Goal: Task Accomplishment & Management: Manage account settings

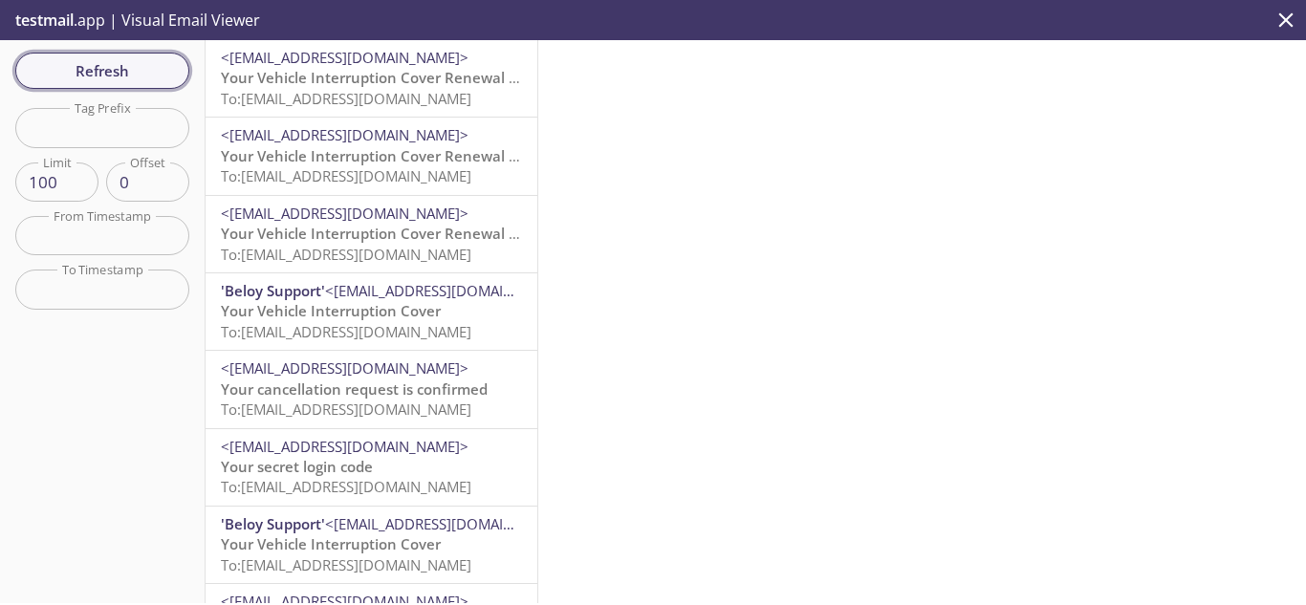
click at [67, 63] on span "Refresh" at bounding box center [102, 70] width 143 height 25
click at [143, 66] on span "Refresh" at bounding box center [102, 70] width 143 height 25
click at [142, 61] on span "Refresh" at bounding box center [102, 70] width 143 height 25
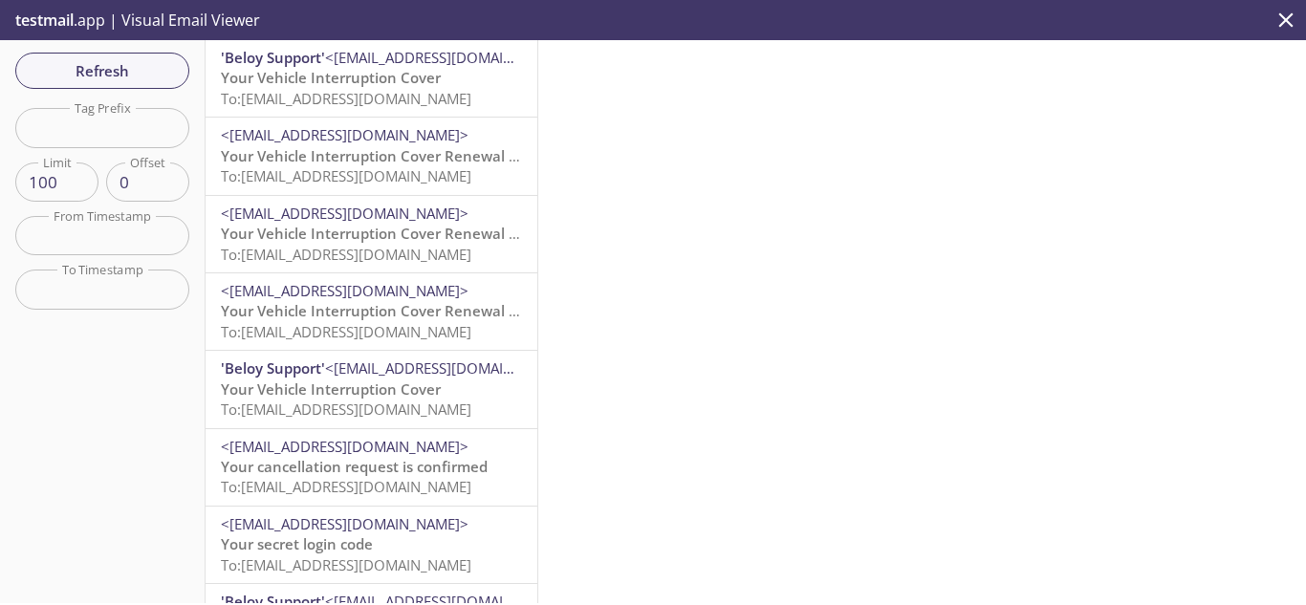
click at [348, 82] on span "Your Vehicle Interruption Cover" at bounding box center [331, 77] width 220 height 19
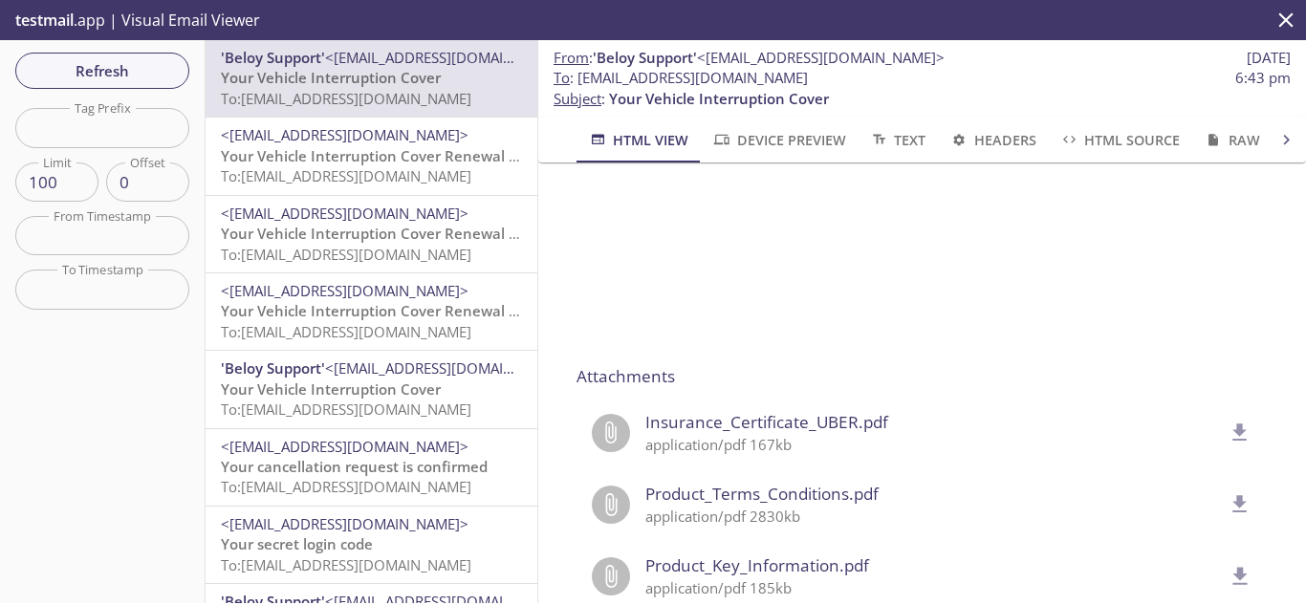
scroll to position [1601, 0]
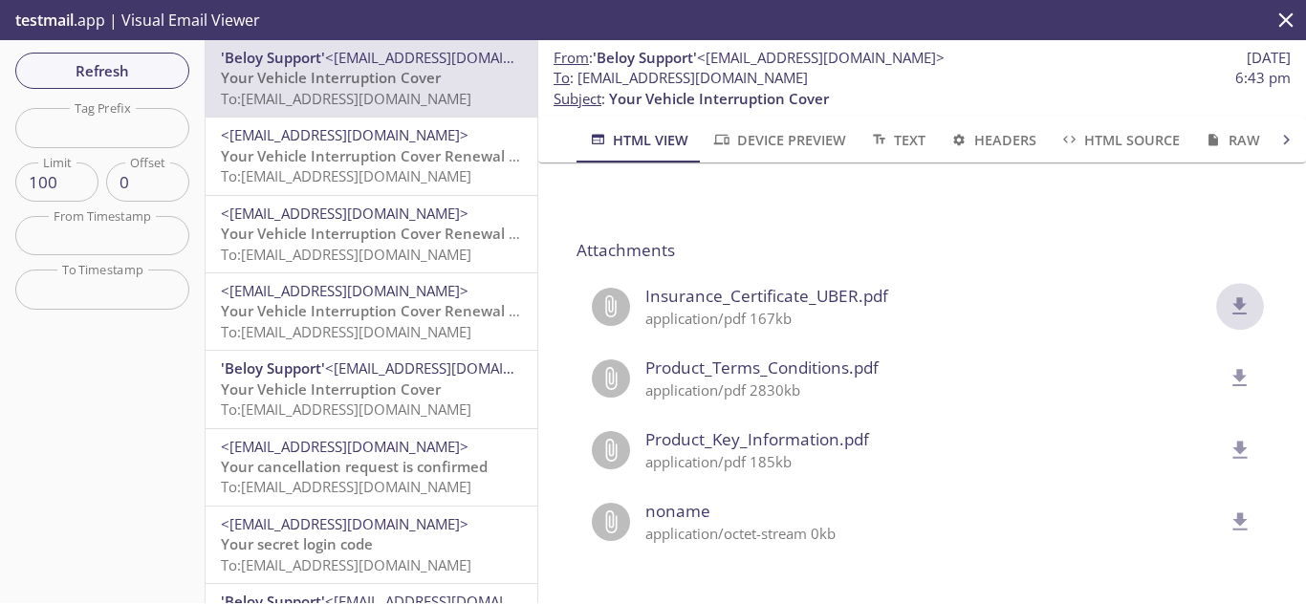
click at [1233, 297] on icon "delete" at bounding box center [1240, 305] width 14 height 17
click at [497, 129] on span "<[EMAIL_ADDRESS][DOMAIN_NAME]>" at bounding box center [371, 135] width 301 height 20
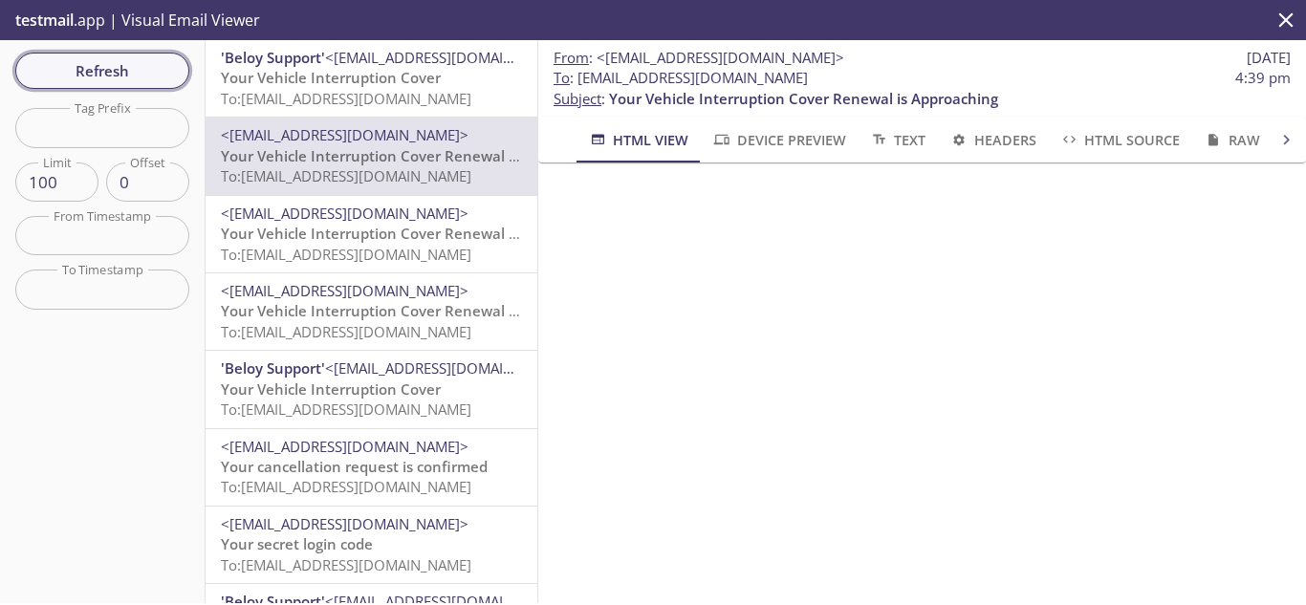
click at [47, 56] on button "Refresh" at bounding box center [102, 71] width 174 height 36
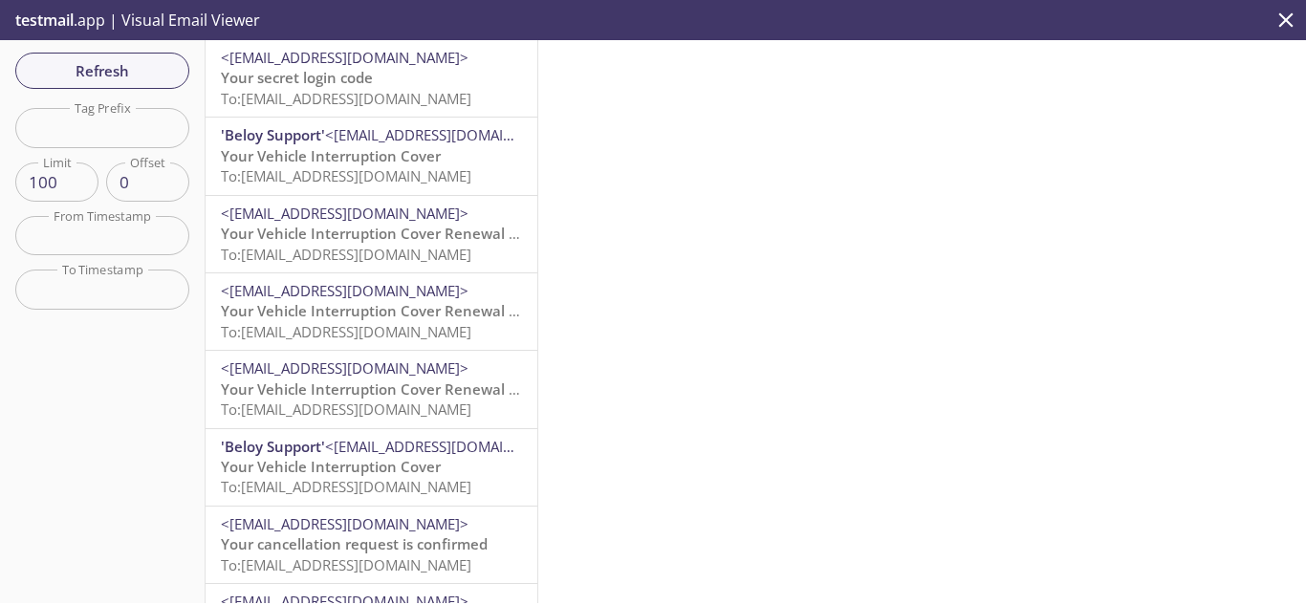
click at [398, 98] on span "To: [EMAIL_ADDRESS][DOMAIN_NAME]" at bounding box center [346, 98] width 250 height 19
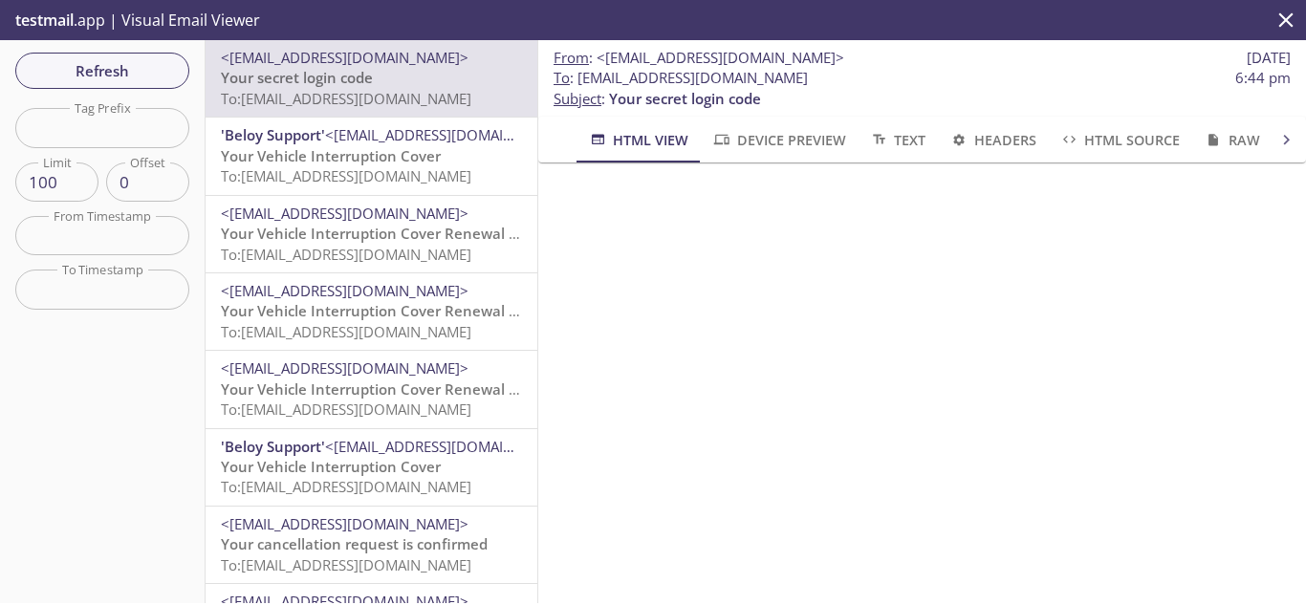
click at [370, 159] on span "Your Vehicle Interruption Cover" at bounding box center [331, 155] width 220 height 19
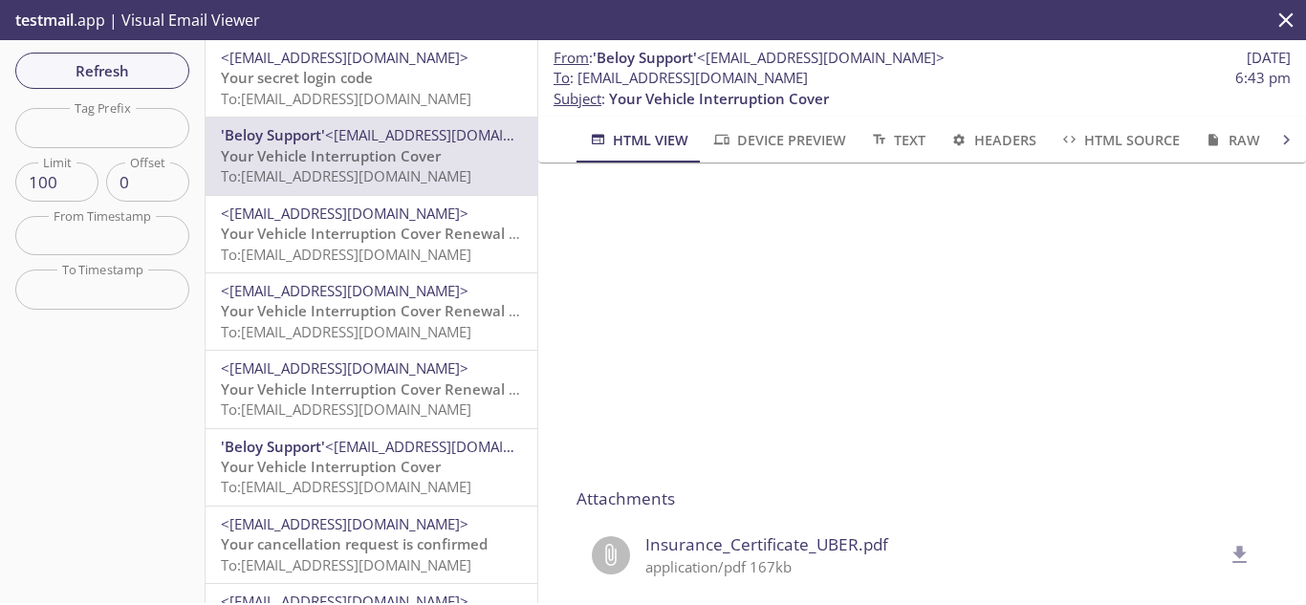
scroll to position [1601, 0]
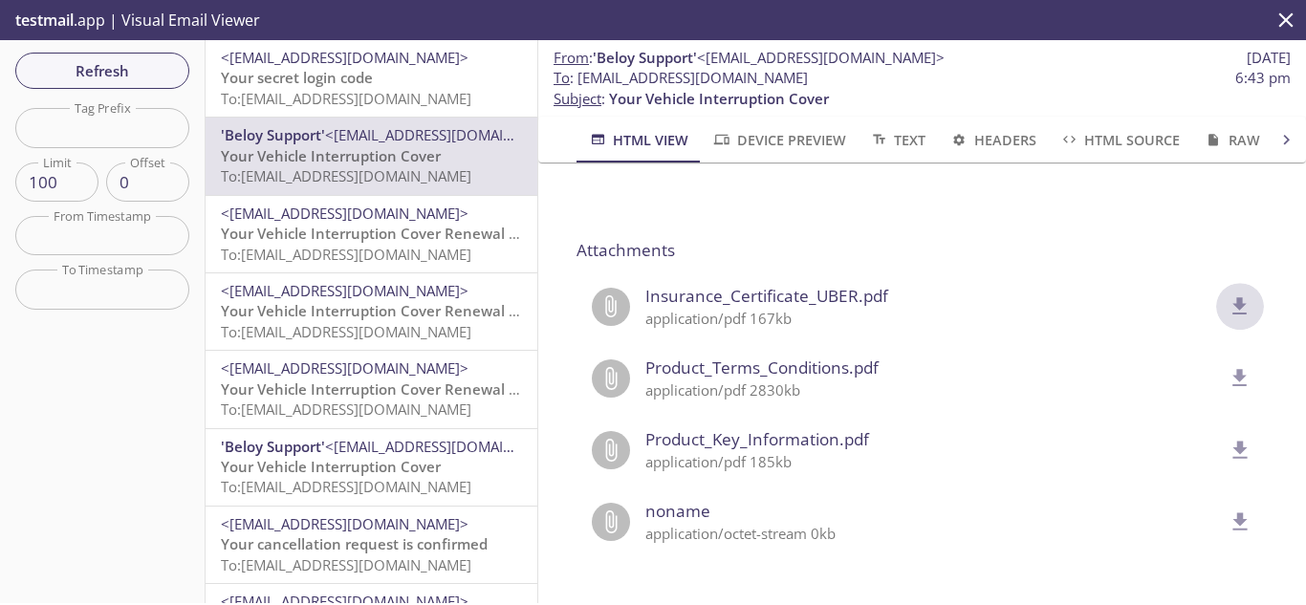
click at [1227, 294] on icon "delete" at bounding box center [1239, 306] width 25 height 25
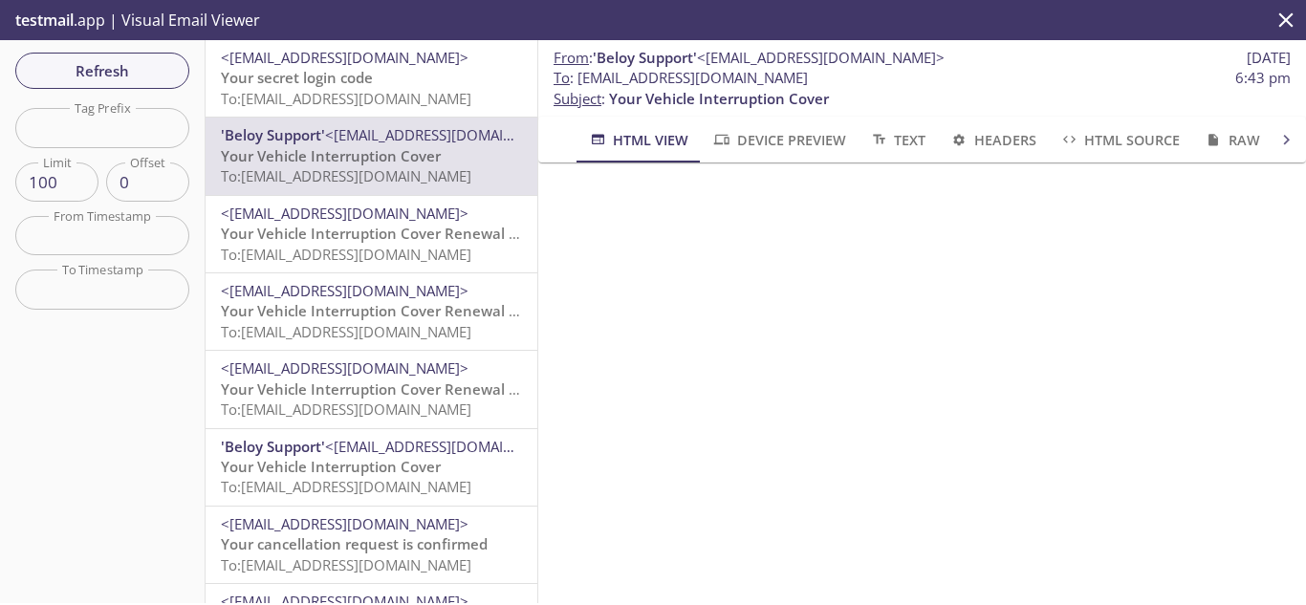
scroll to position [645, 0]
click at [108, 73] on span "Refresh" at bounding box center [102, 70] width 143 height 25
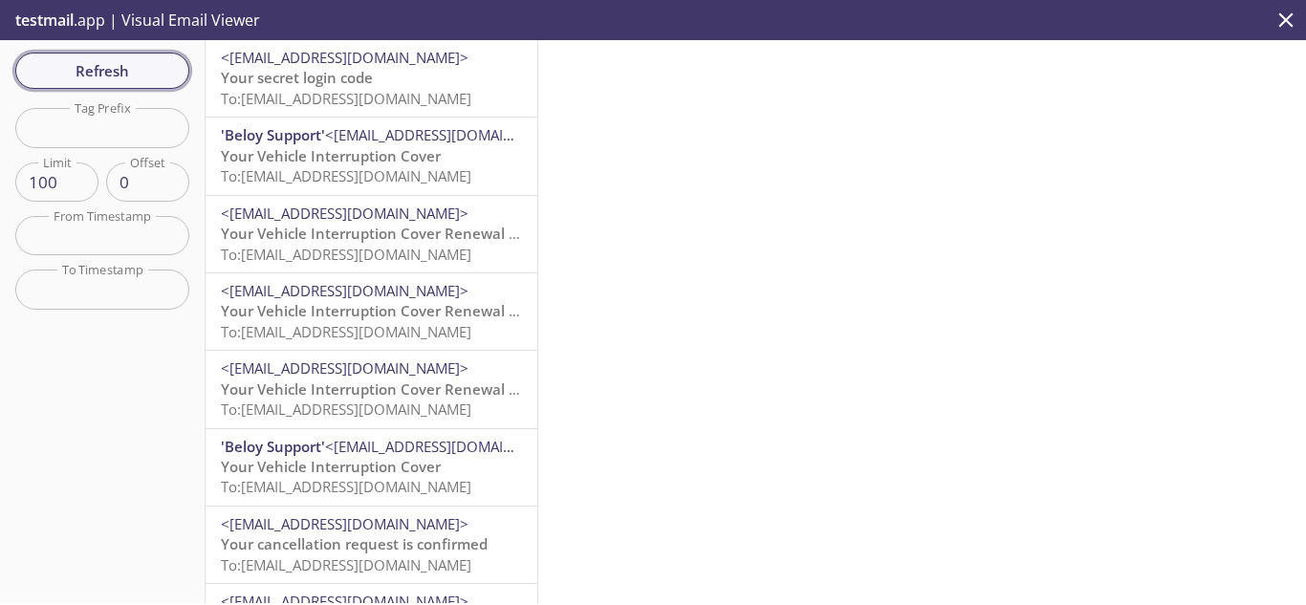
click at [106, 76] on span "Refresh" at bounding box center [102, 70] width 143 height 25
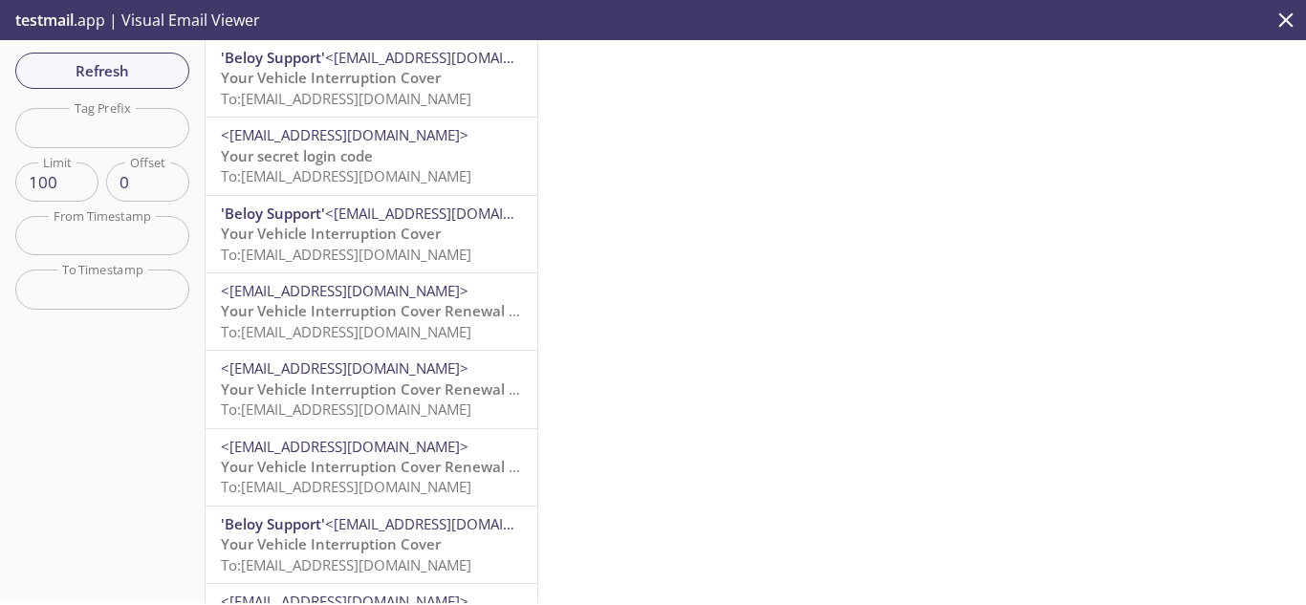
click at [380, 66] on span "<[EMAIL_ADDRESS][DOMAIN_NAME]>" at bounding box center [449, 57] width 248 height 19
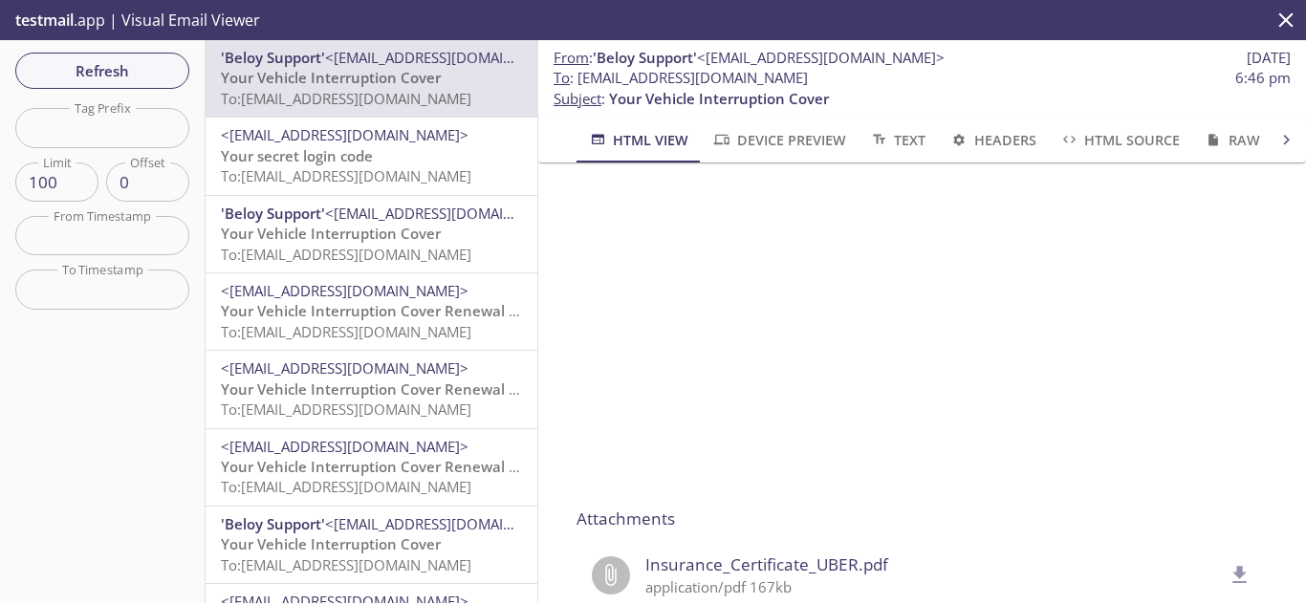
scroll to position [1601, 0]
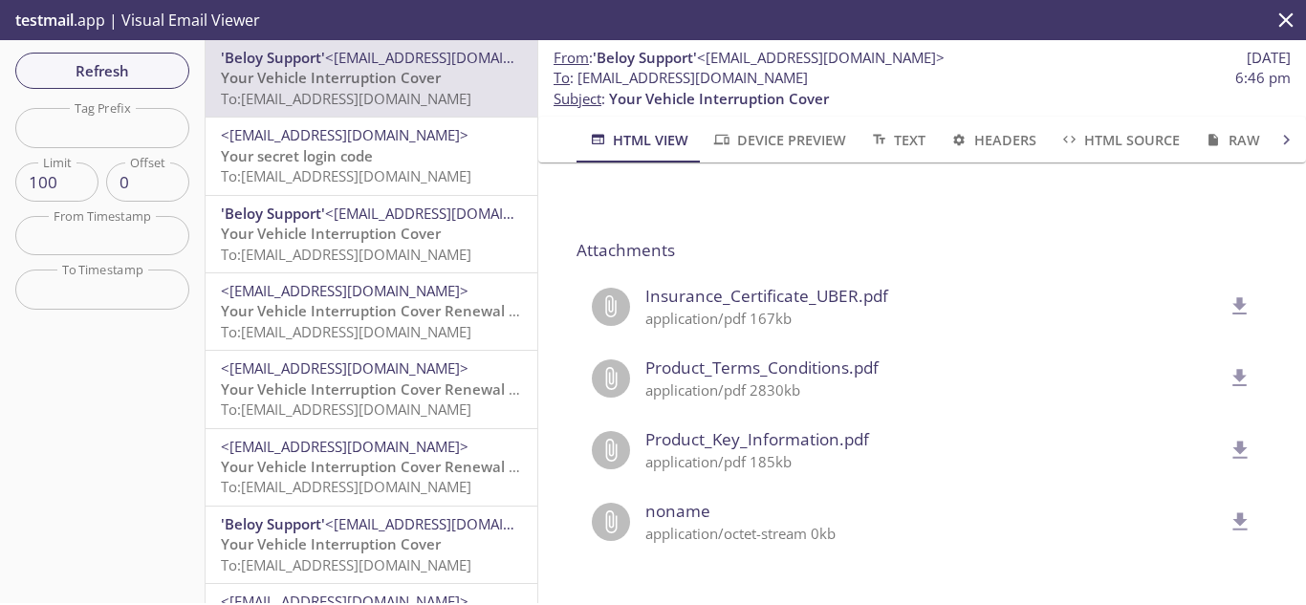
click at [1227, 294] on icon "delete" at bounding box center [1239, 306] width 25 height 25
click at [128, 61] on span "Refresh" at bounding box center [102, 70] width 143 height 25
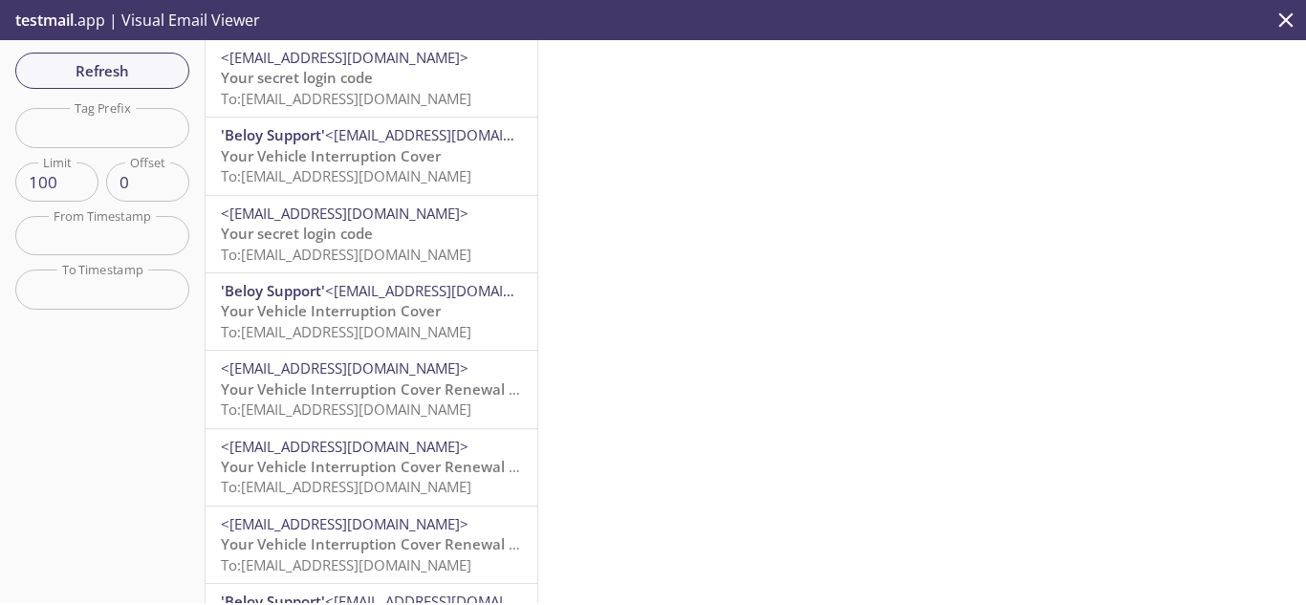
click at [346, 93] on span "To: [EMAIL_ADDRESS][DOMAIN_NAME]" at bounding box center [346, 98] width 250 height 19
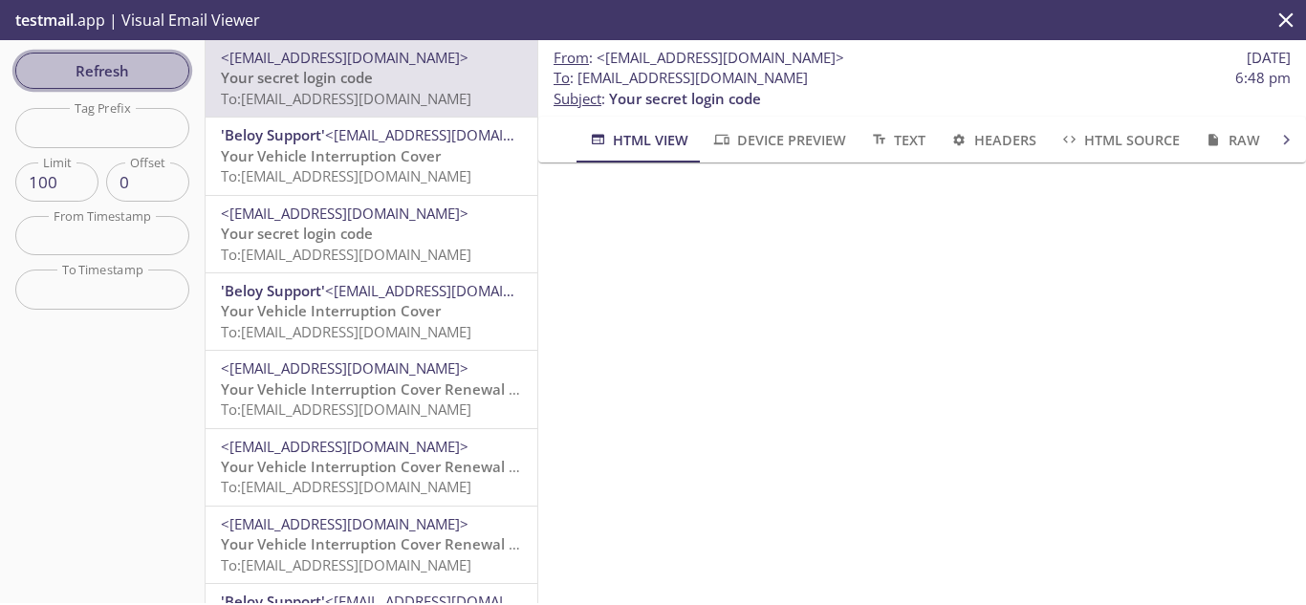
click at [88, 74] on span "Refresh" at bounding box center [102, 70] width 143 height 25
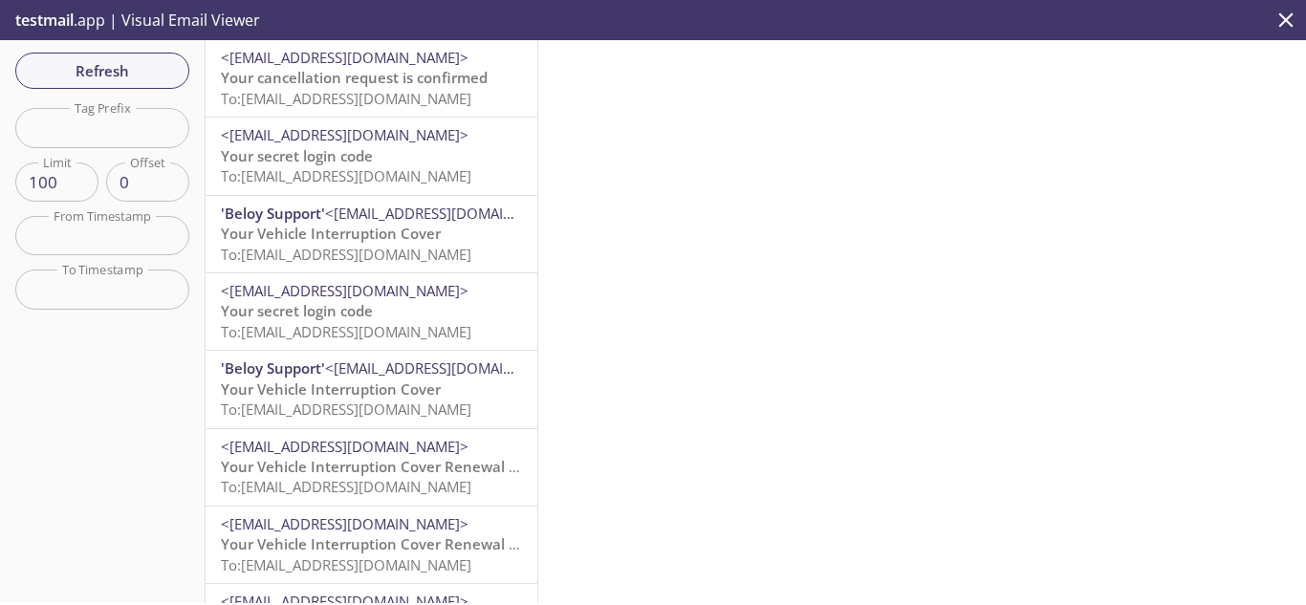
click at [344, 86] on span "Your cancellation request is confirmed" at bounding box center [354, 77] width 267 height 19
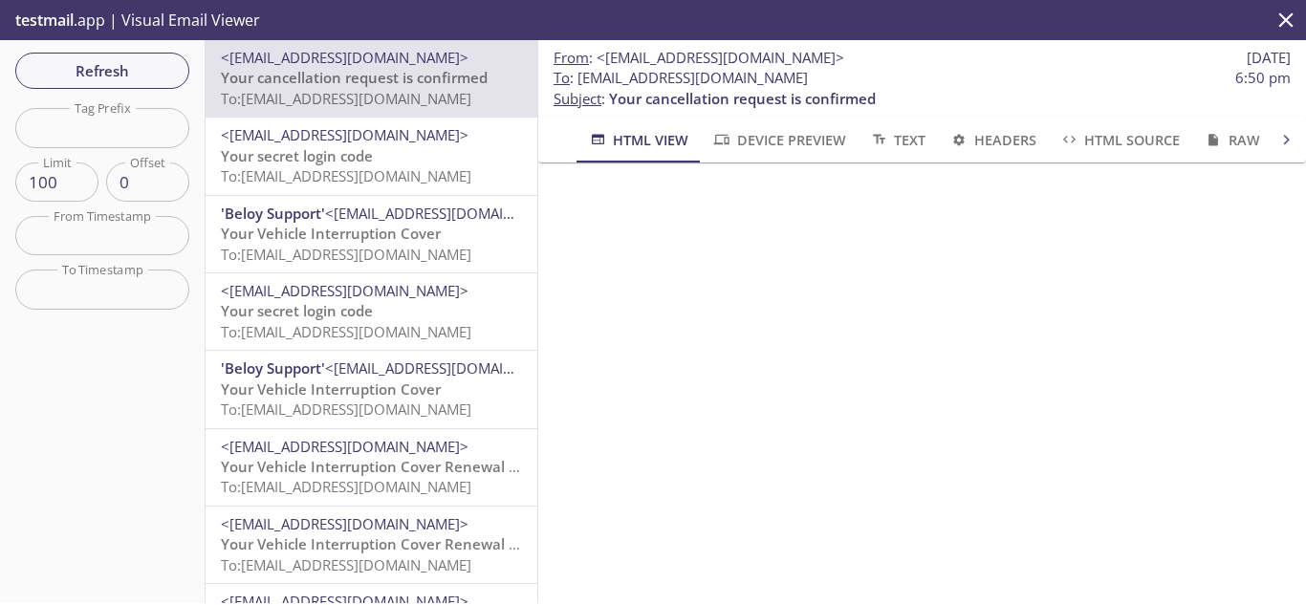
drag, startPoint x: 578, startPoint y: 77, endPoint x: 1009, endPoint y: 88, distance: 431.3
click at [1009, 88] on p "To : [EMAIL_ADDRESS][DOMAIN_NAME] 6:50 pm Subject : Your cancellation request i…" at bounding box center [921, 88] width 737 height 41
copy span "[EMAIL_ADDRESS][DOMAIN_NAME]"
click at [107, 72] on span "Refresh" at bounding box center [102, 70] width 143 height 25
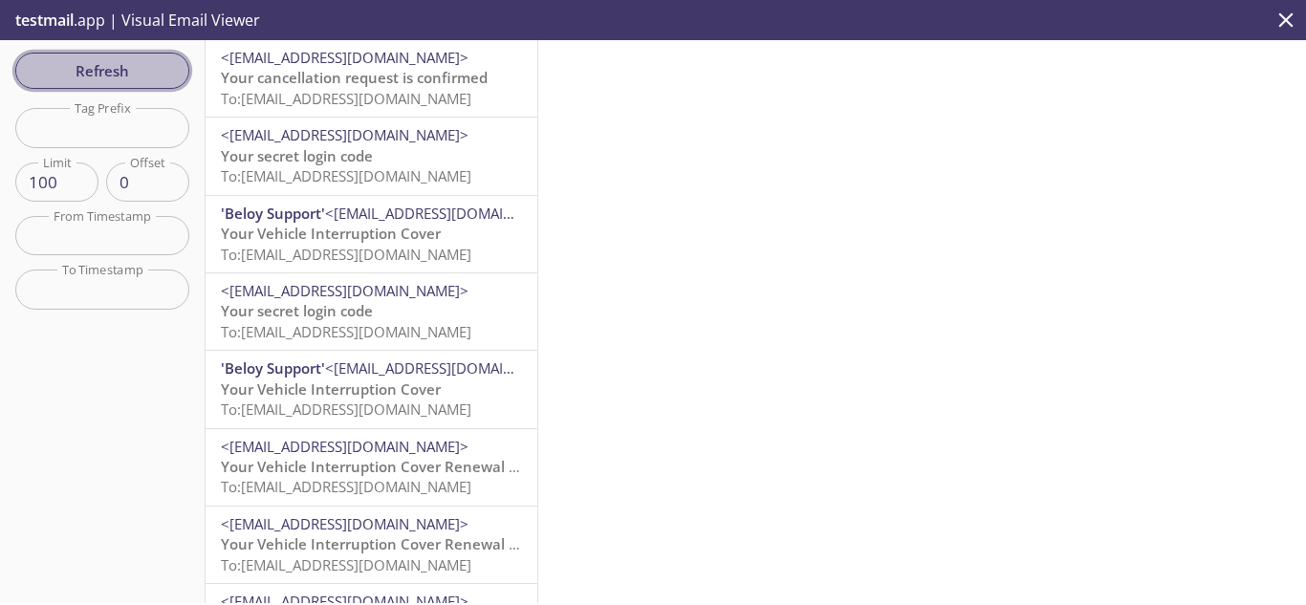
click at [125, 74] on span "Refresh" at bounding box center [102, 70] width 143 height 25
click at [331, 85] on span "Your cancellation request is confirmed" at bounding box center [354, 77] width 267 height 19
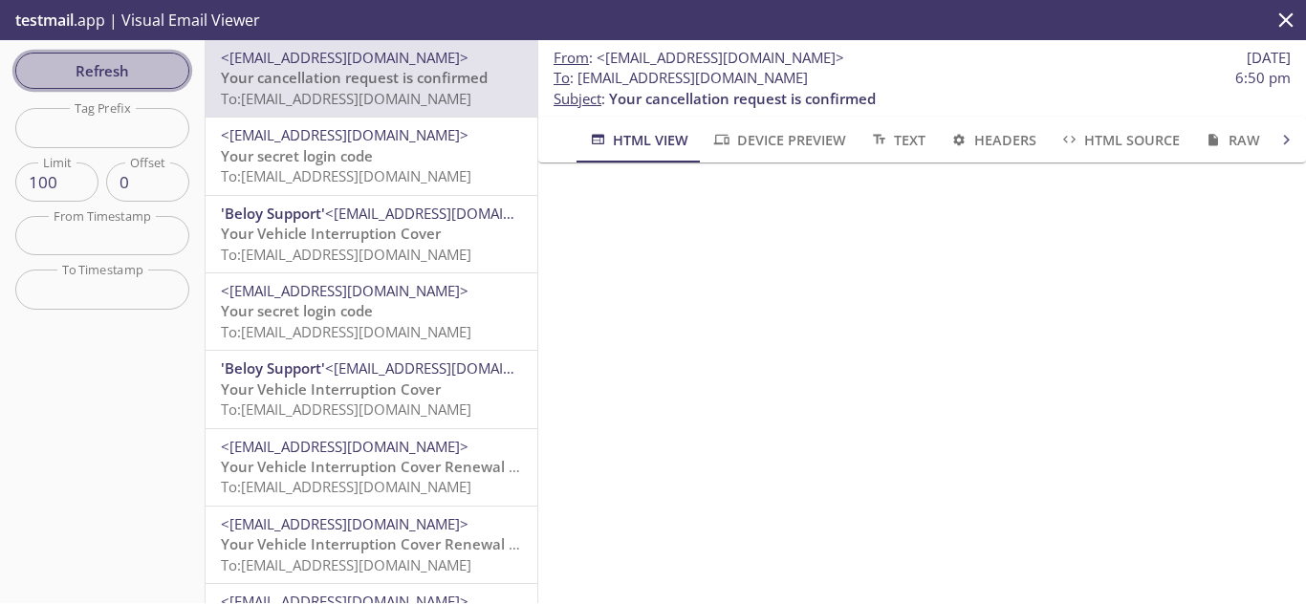
click at [58, 68] on span "Refresh" at bounding box center [102, 70] width 143 height 25
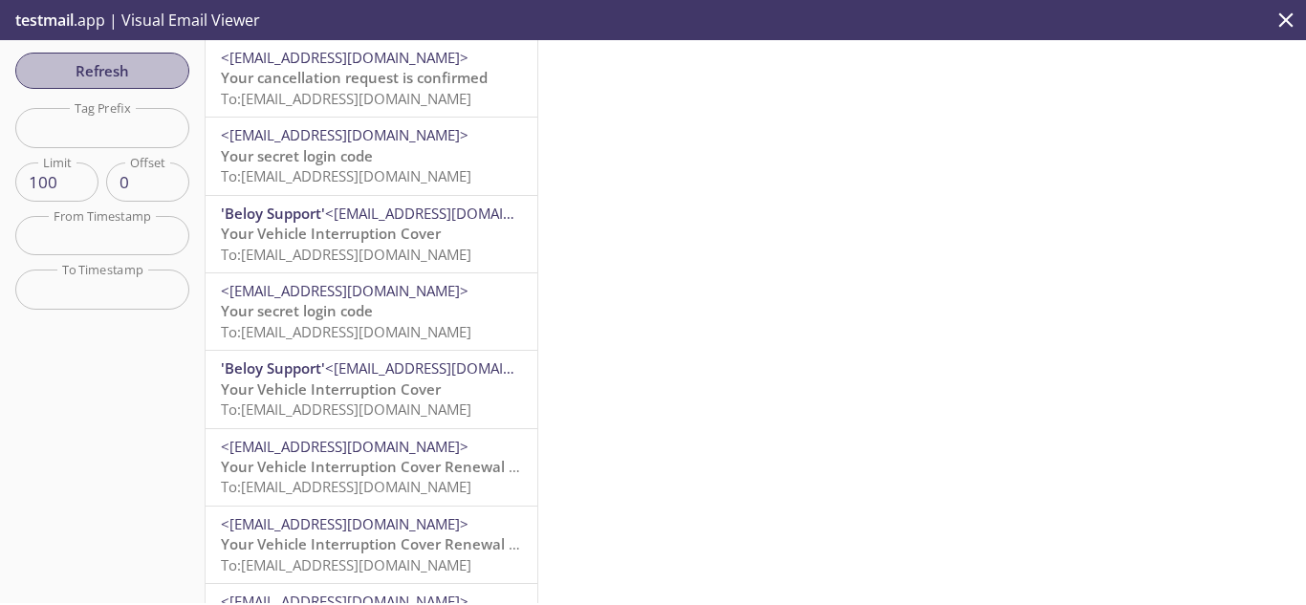
click at [64, 68] on span "Refresh" at bounding box center [102, 70] width 143 height 25
click at [144, 77] on span "Refresh" at bounding box center [102, 70] width 143 height 25
click at [141, 62] on span "Refresh" at bounding box center [102, 70] width 143 height 25
click at [122, 75] on span "Refresh" at bounding box center [102, 70] width 143 height 25
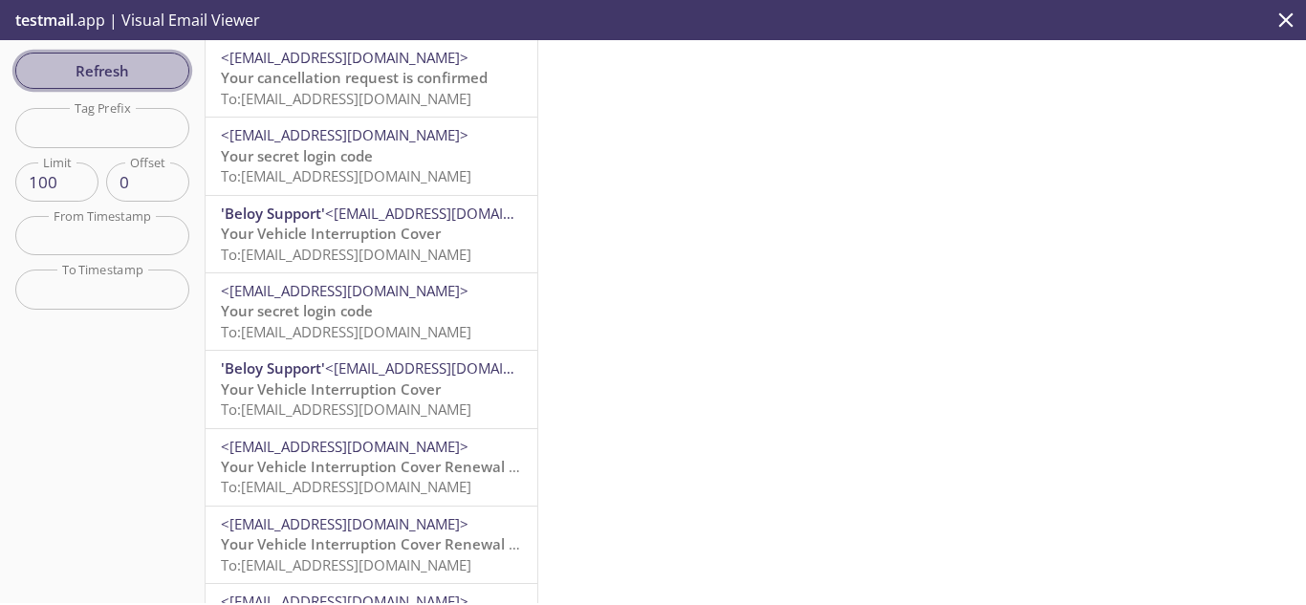
click at [89, 75] on span "Refresh" at bounding box center [102, 70] width 143 height 25
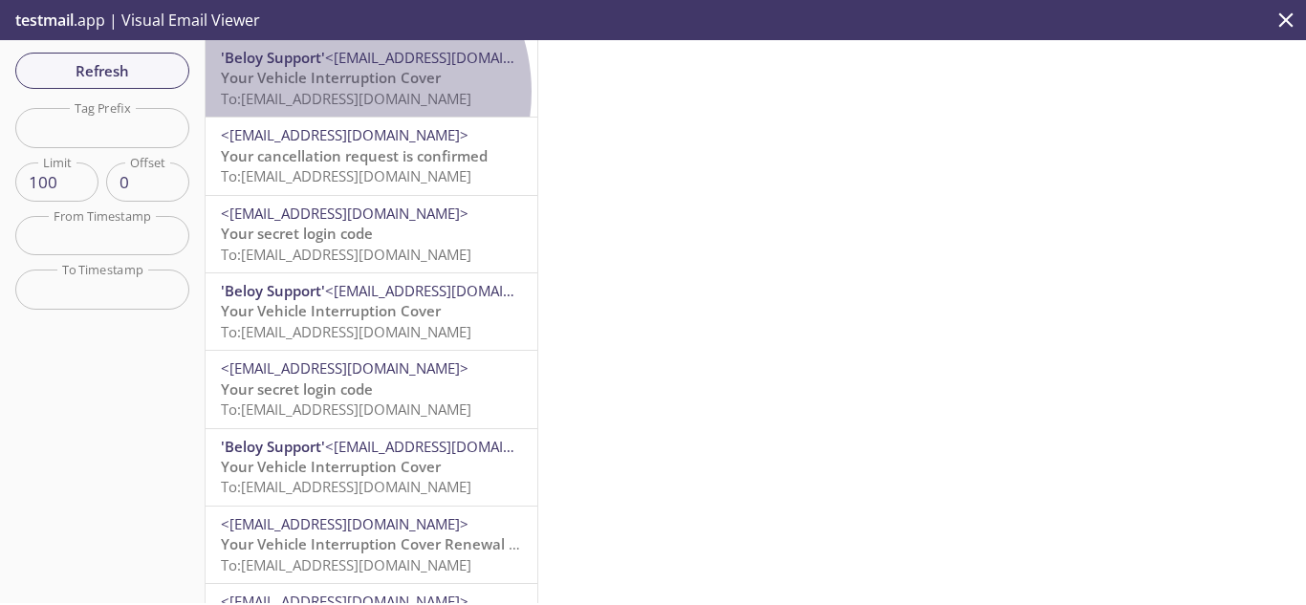
click at [345, 92] on span "To: [EMAIL_ADDRESS][DOMAIN_NAME]" at bounding box center [346, 98] width 250 height 19
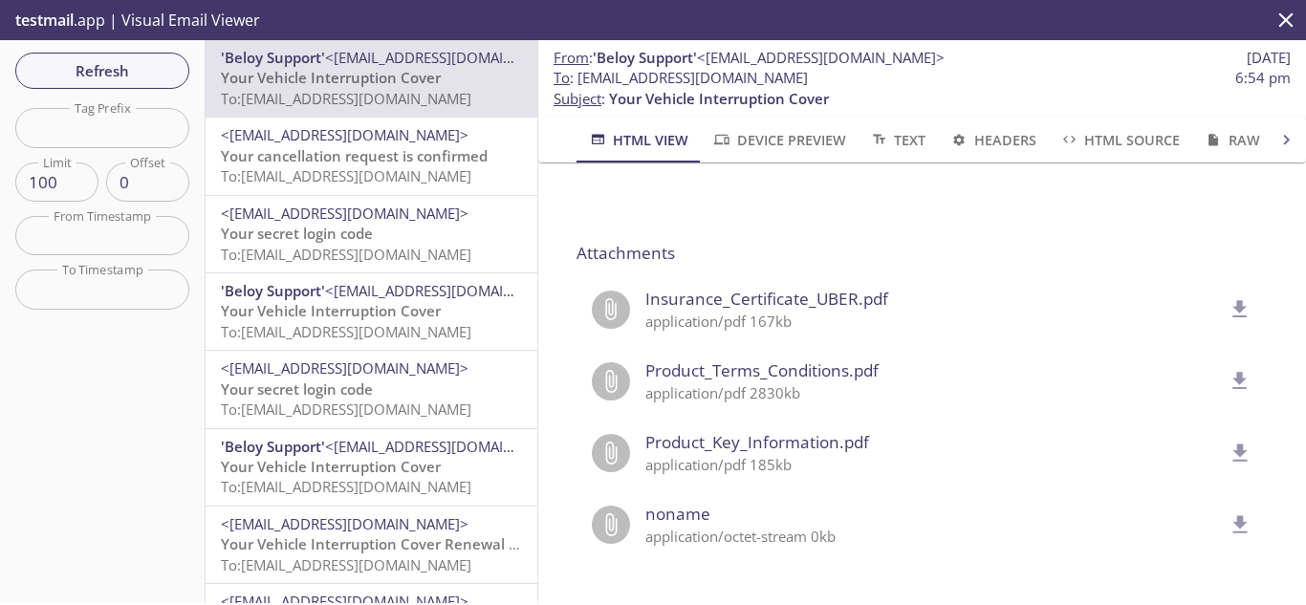
scroll to position [1601, 0]
click at [1227, 294] on icon "delete" at bounding box center [1239, 306] width 25 height 25
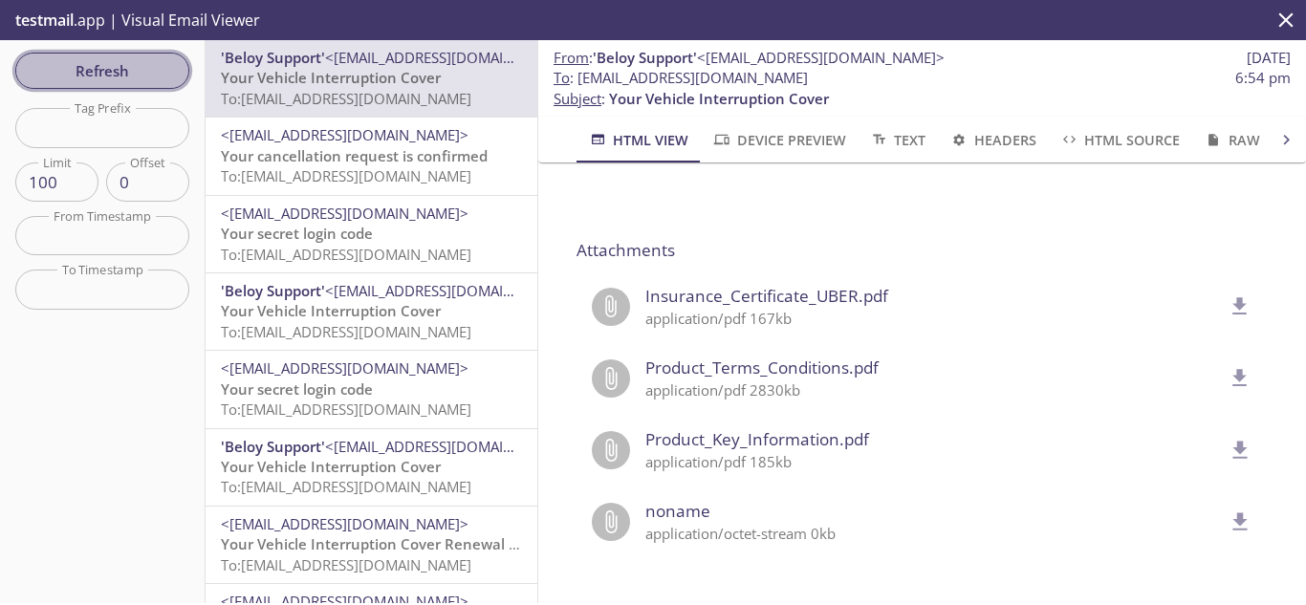
click at [96, 58] on span "Refresh" at bounding box center [102, 70] width 143 height 25
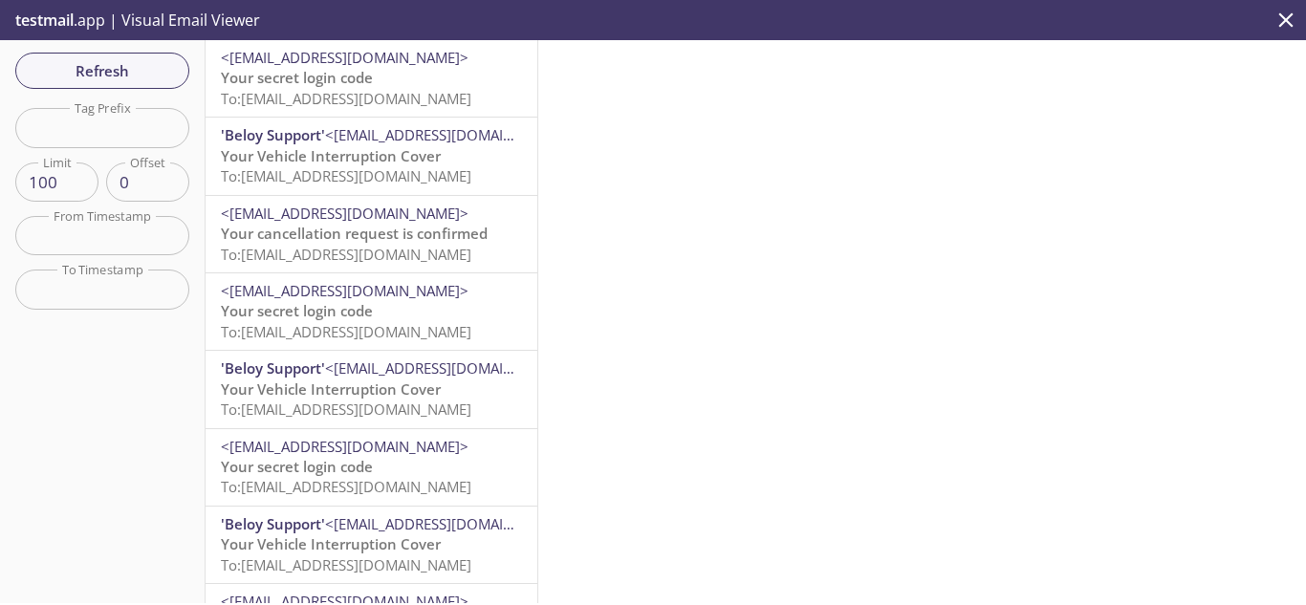
click at [366, 103] on span "To: [EMAIL_ADDRESS][DOMAIN_NAME]" at bounding box center [346, 98] width 250 height 19
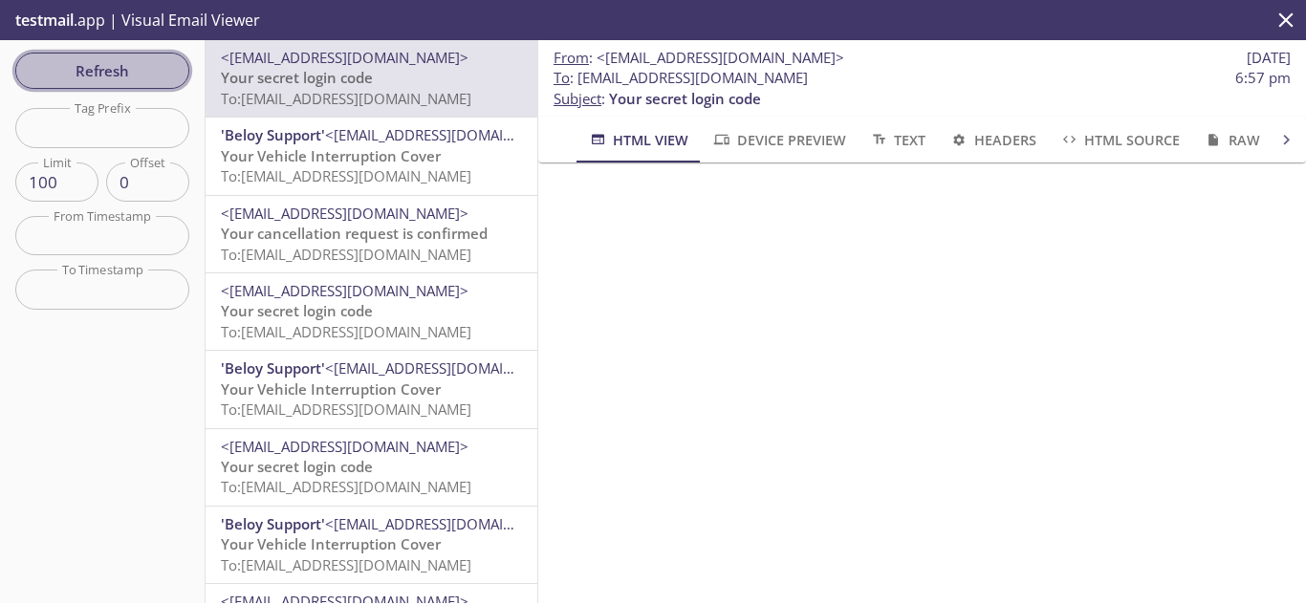
click at [138, 68] on span "Refresh" at bounding box center [102, 70] width 143 height 25
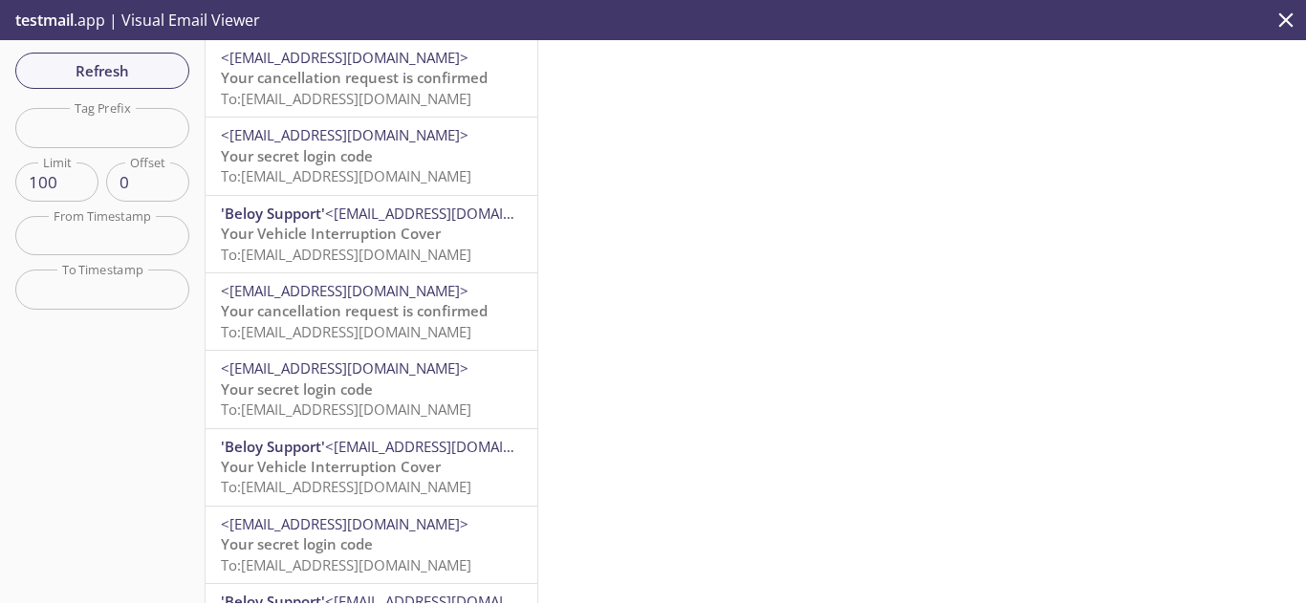
click at [342, 94] on span "To: [EMAIL_ADDRESS][DOMAIN_NAME]" at bounding box center [346, 98] width 250 height 19
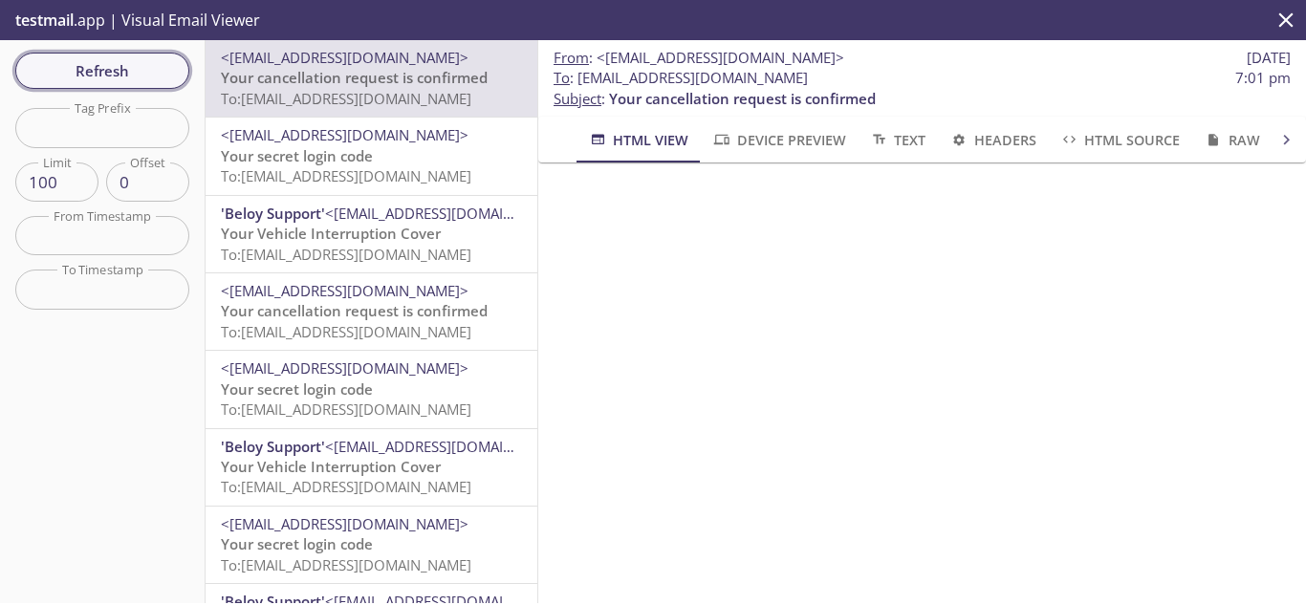
click at [137, 58] on span "Refresh" at bounding box center [102, 70] width 143 height 25
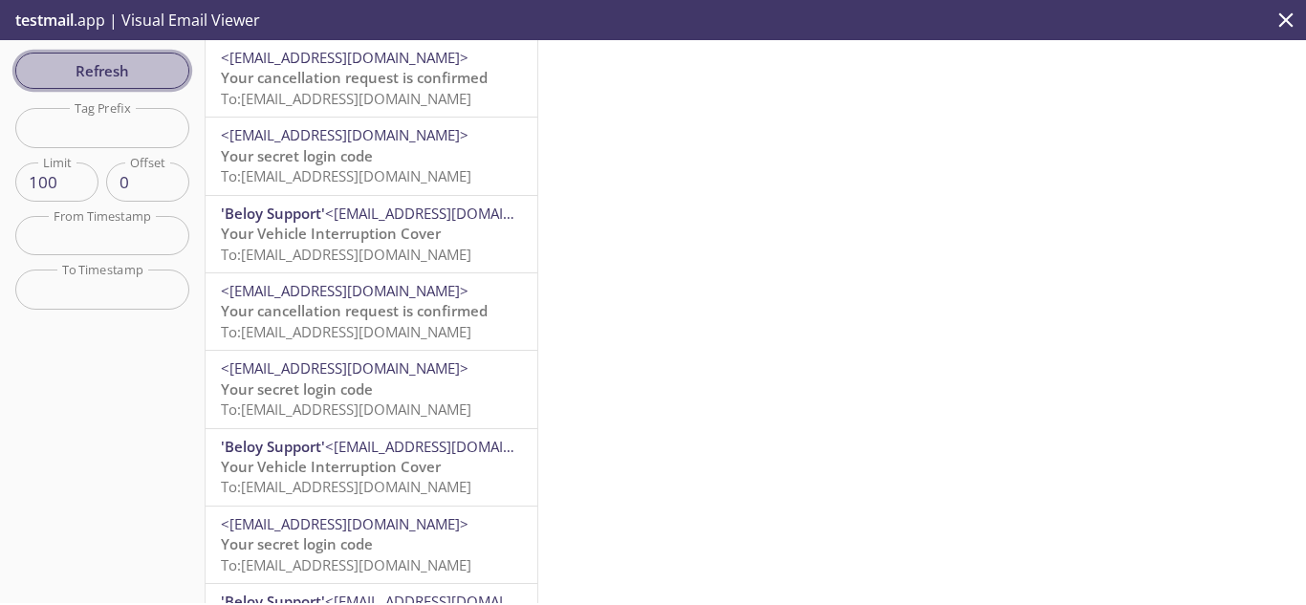
click at [168, 73] on span "Refresh" at bounding box center [102, 70] width 143 height 25
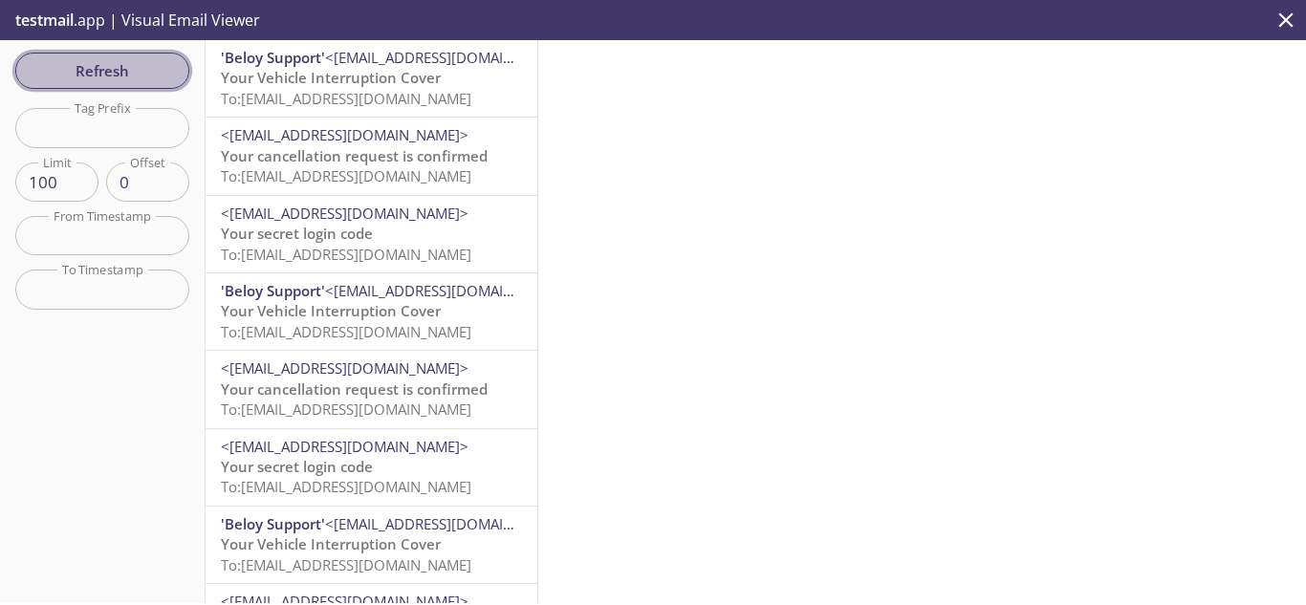
click at [121, 70] on span "Refresh" at bounding box center [102, 70] width 143 height 25
click at [409, 81] on span "Your Vehicle Interruption Cover" at bounding box center [331, 77] width 220 height 19
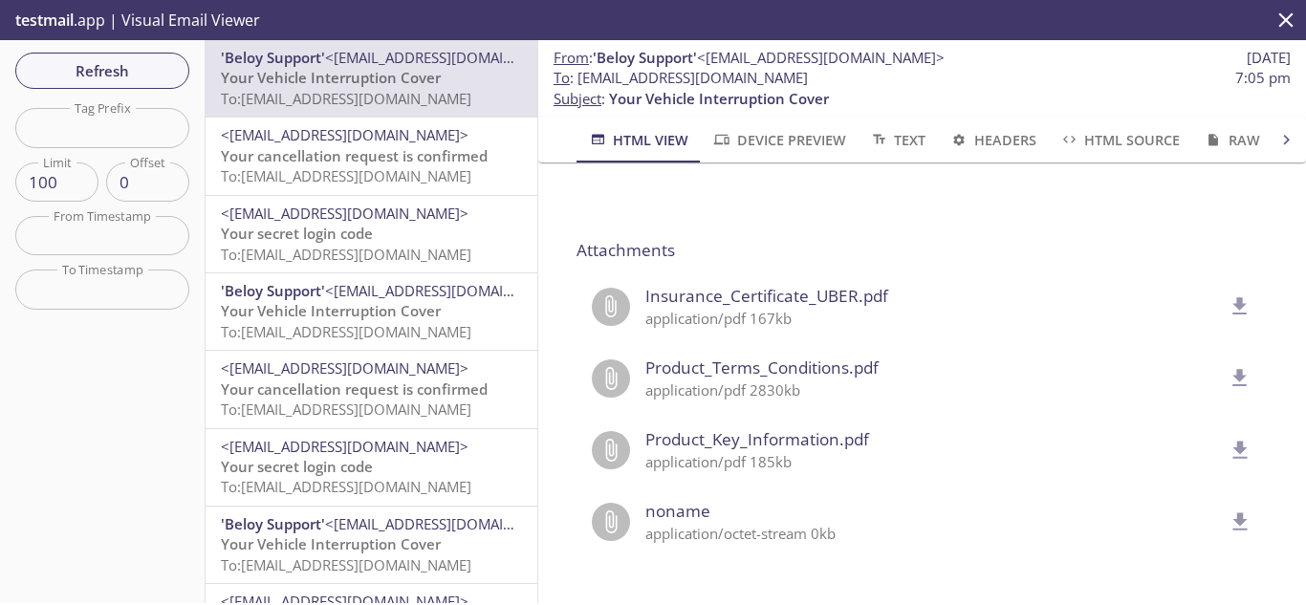
scroll to position [1601, 0]
click at [1233, 297] on icon "delete" at bounding box center [1240, 305] width 14 height 17
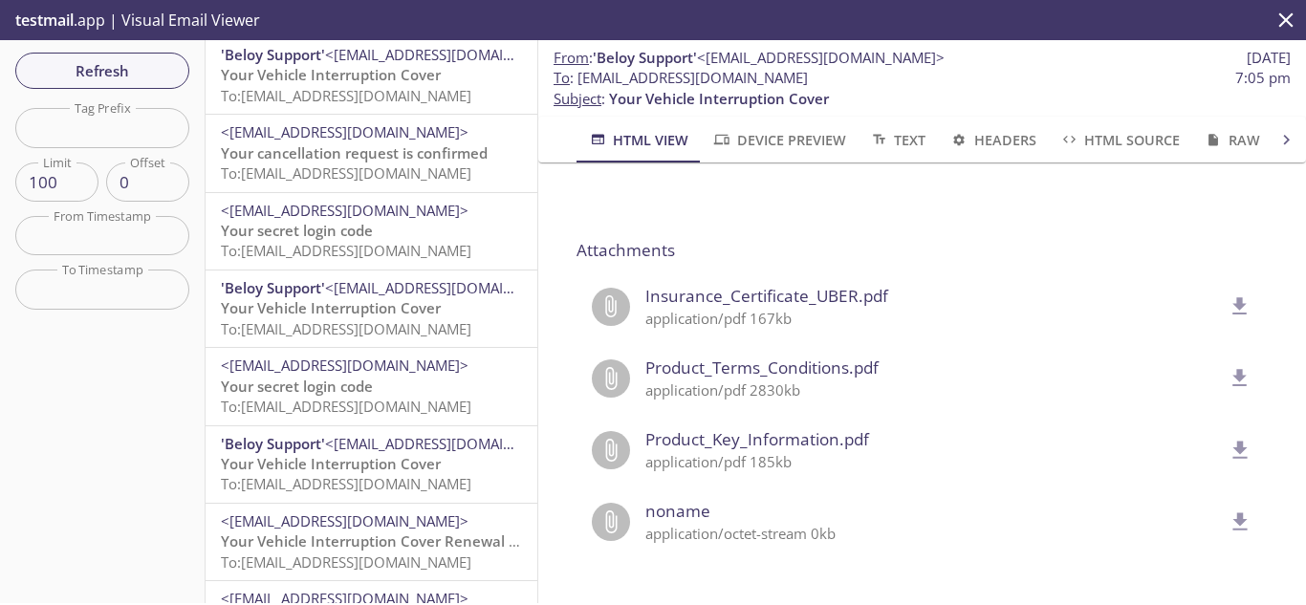
scroll to position [287, 0]
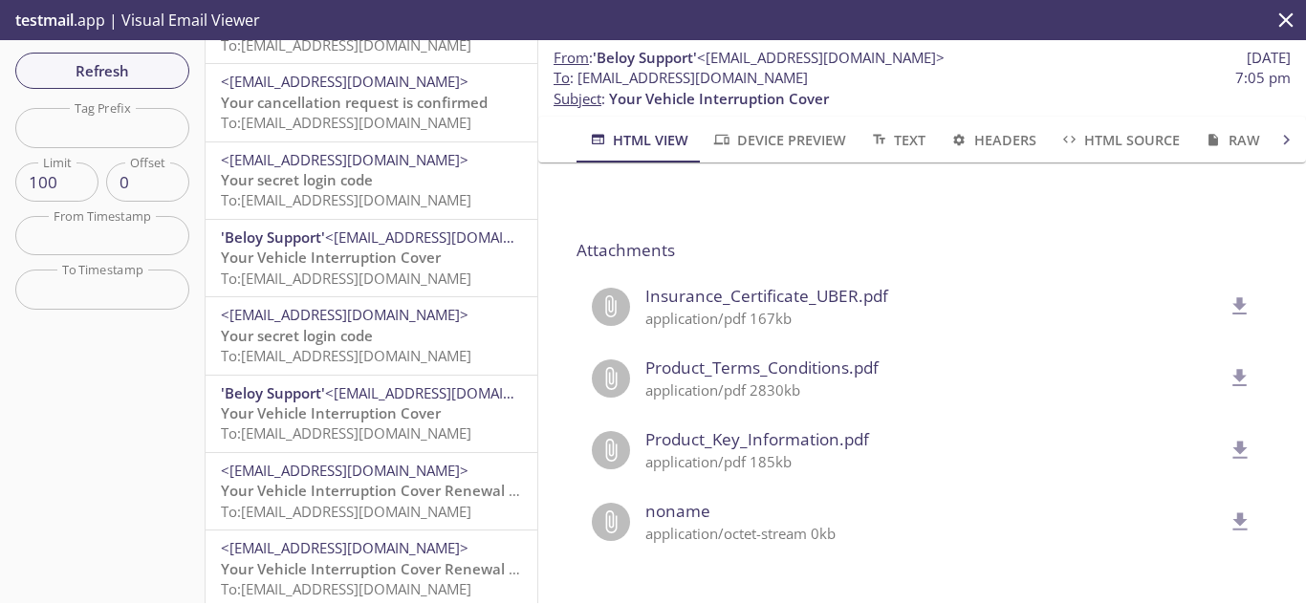
click at [378, 357] on span "To: [EMAIL_ADDRESS][DOMAIN_NAME]" at bounding box center [346, 355] width 250 height 19
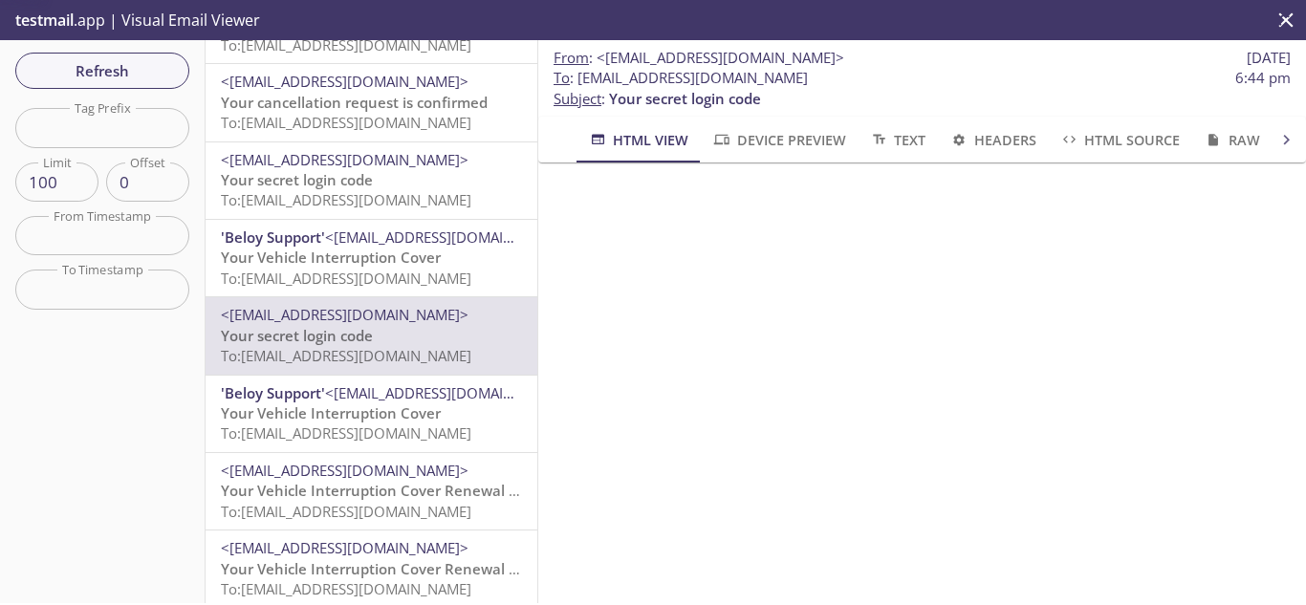
scroll to position [1244, 0]
click at [336, 435] on span "To: [EMAIL_ADDRESS][DOMAIN_NAME]" at bounding box center [346, 432] width 250 height 19
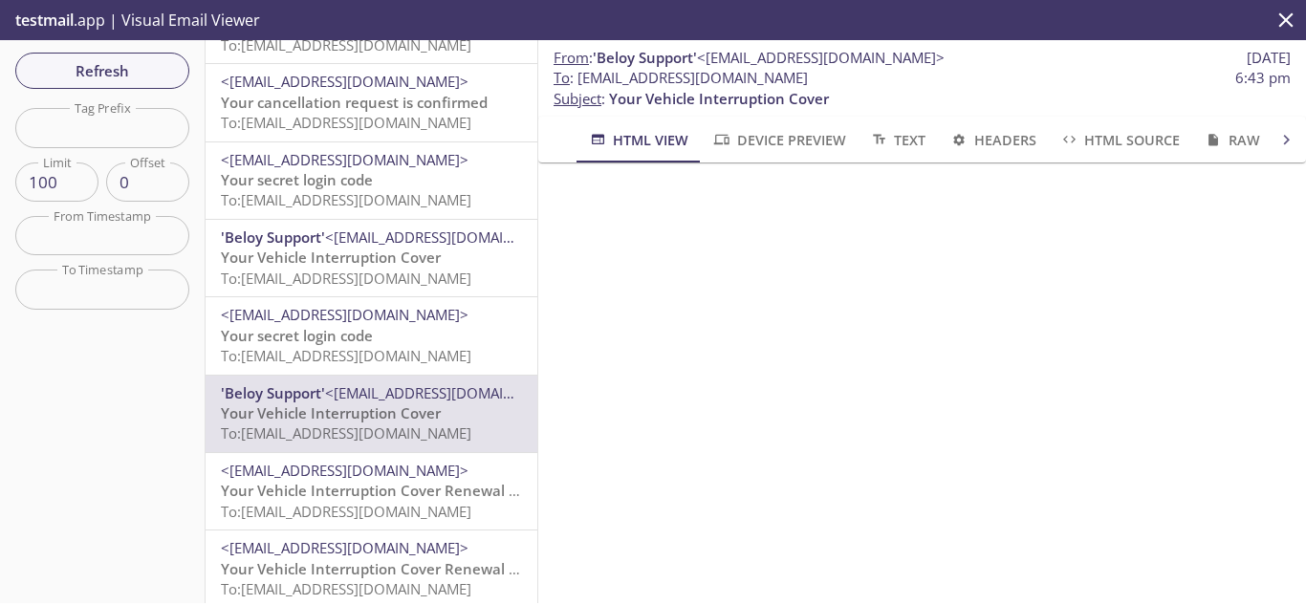
scroll to position [733, 0]
click at [1291, 12] on icon "close" at bounding box center [1285, 20] width 25 height 25
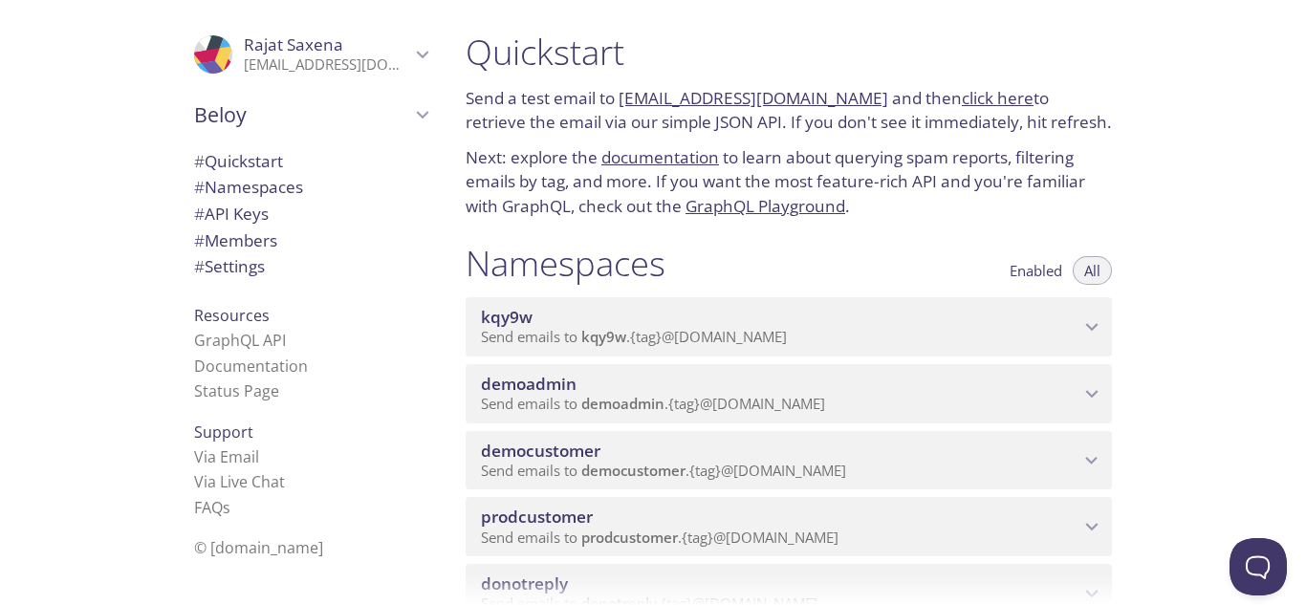
click at [705, 333] on span "Send emails to kqy9w . {tag} @[DOMAIN_NAME]" at bounding box center [634, 336] width 306 height 19
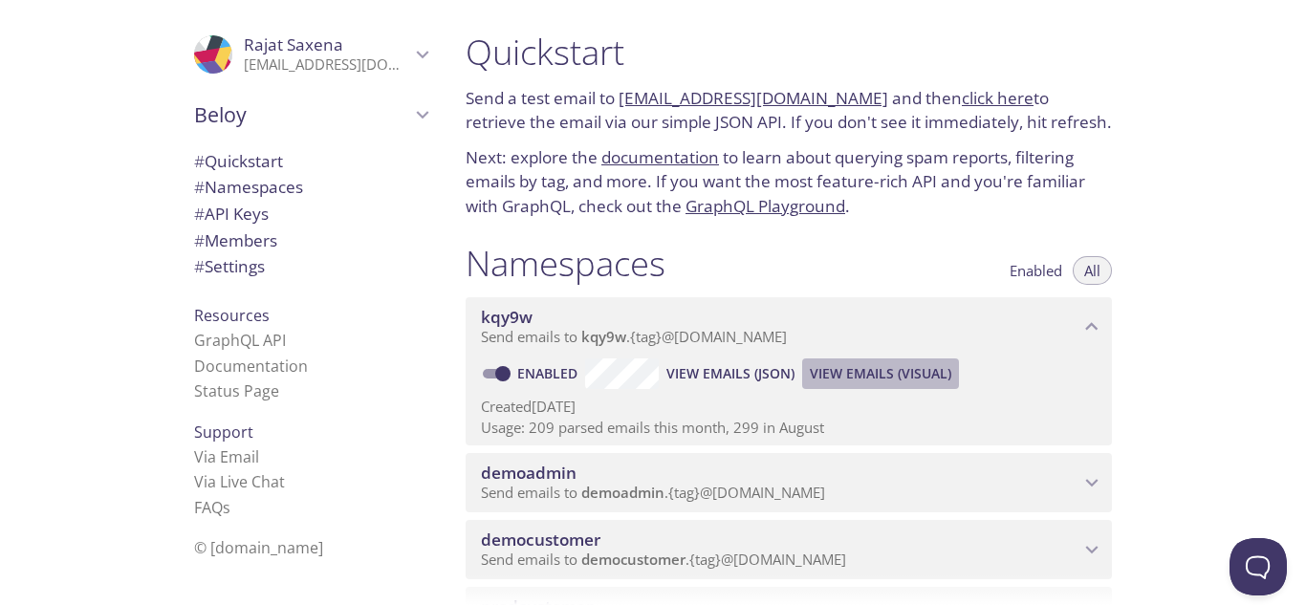
click at [900, 366] on span "View Emails (Visual)" at bounding box center [880, 373] width 141 height 23
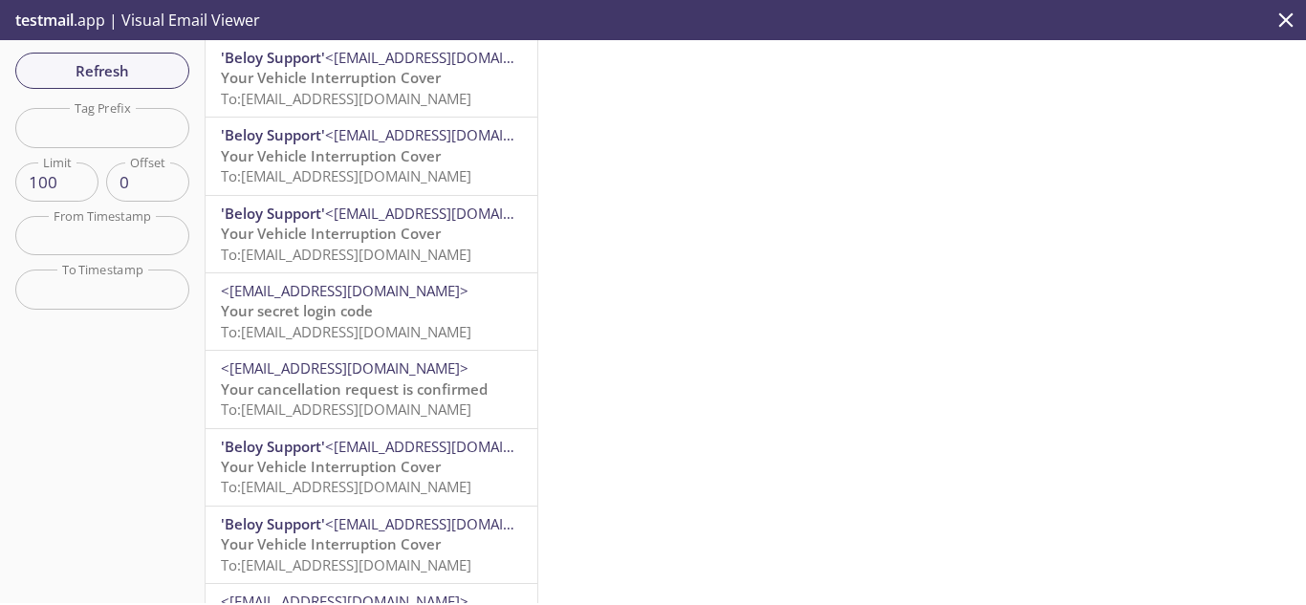
click at [1284, 21] on icon "close" at bounding box center [1286, 19] width 14 height 14
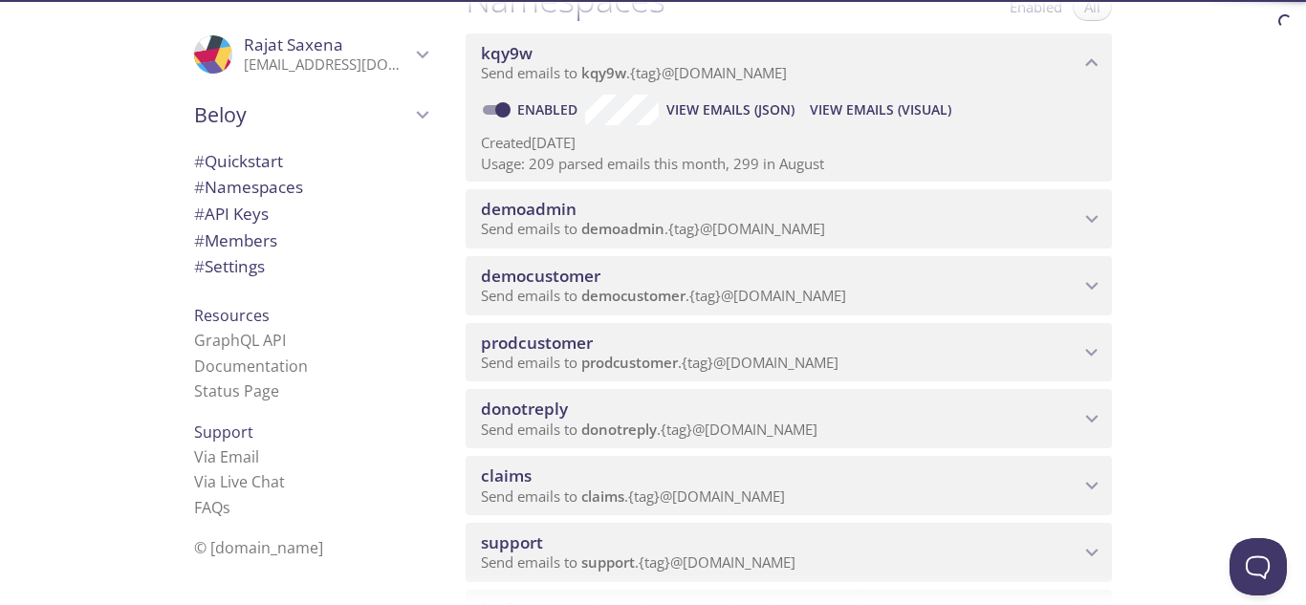
scroll to position [287, 0]
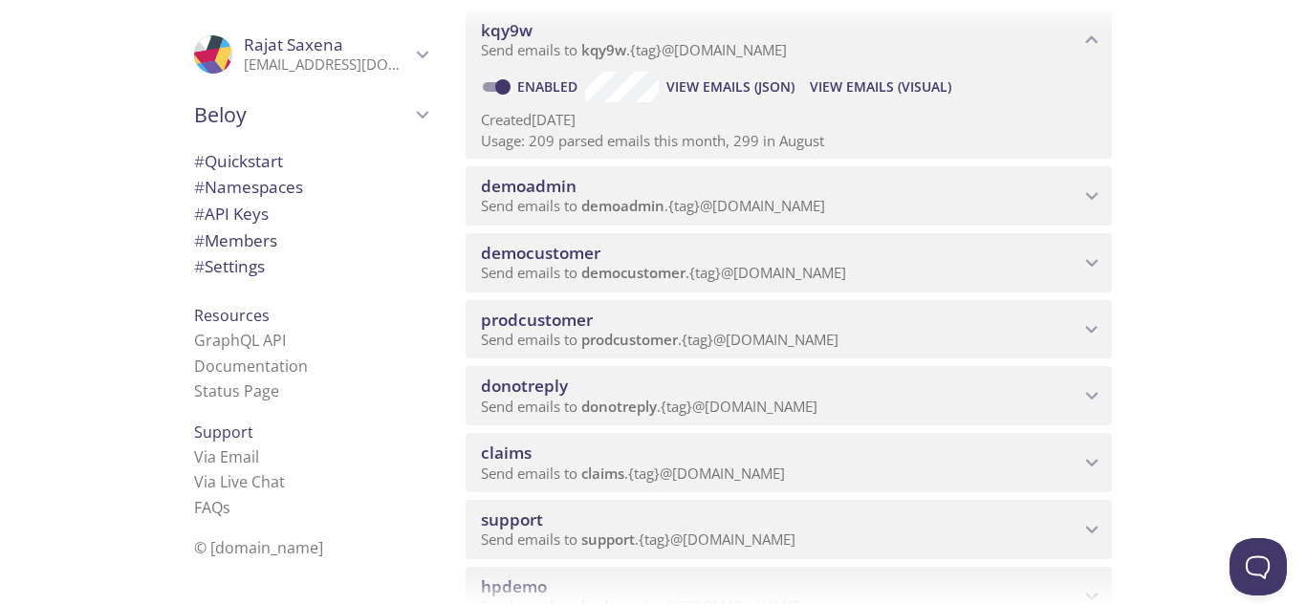
click at [897, 257] on span "democustomer" at bounding box center [780, 253] width 598 height 21
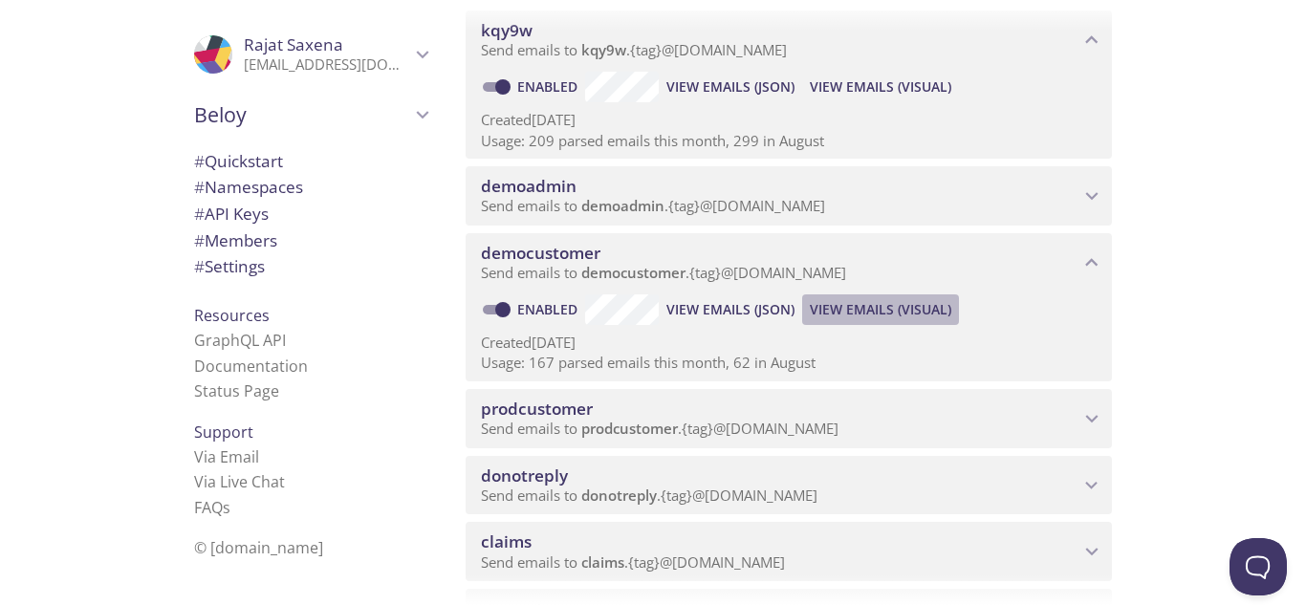
click at [885, 303] on span "View Emails (Visual)" at bounding box center [880, 309] width 141 height 23
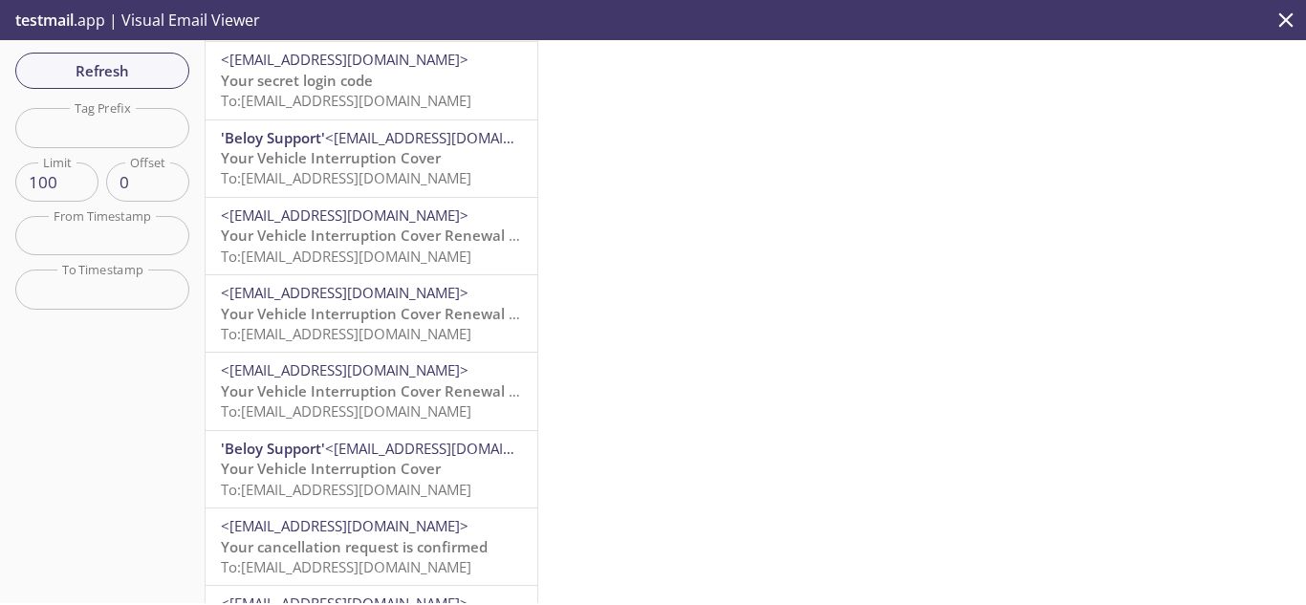
scroll to position [574, 0]
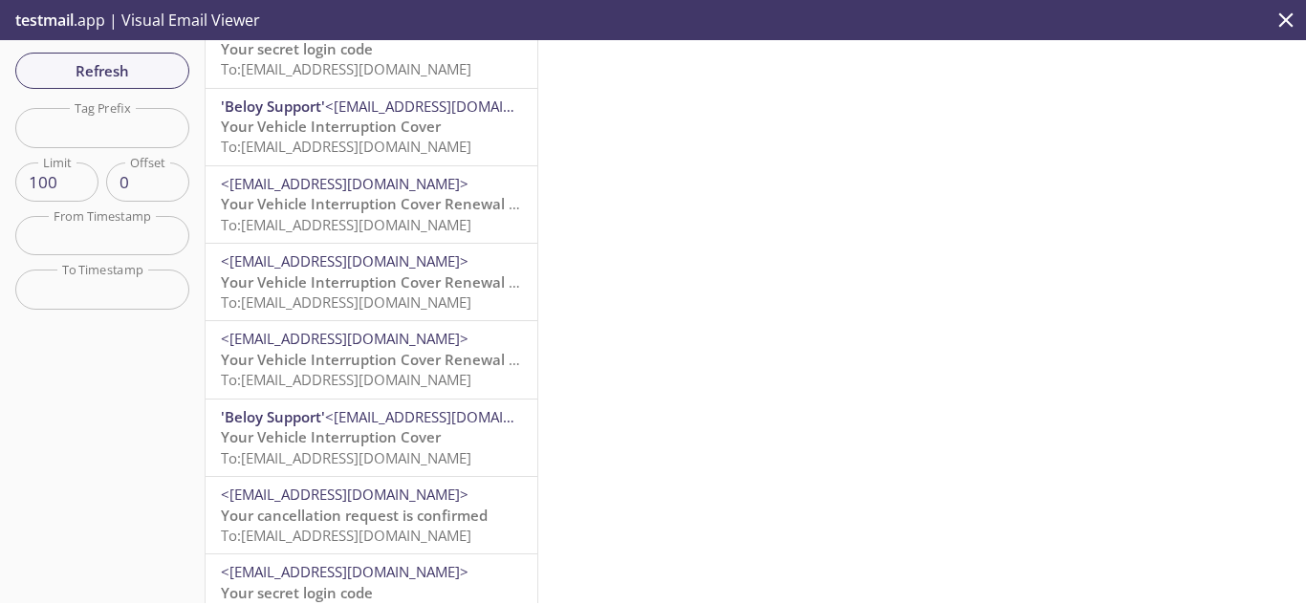
click at [394, 209] on span "Your Vehicle Interruption Cover Renewal is Approaching" at bounding box center [415, 203] width 389 height 19
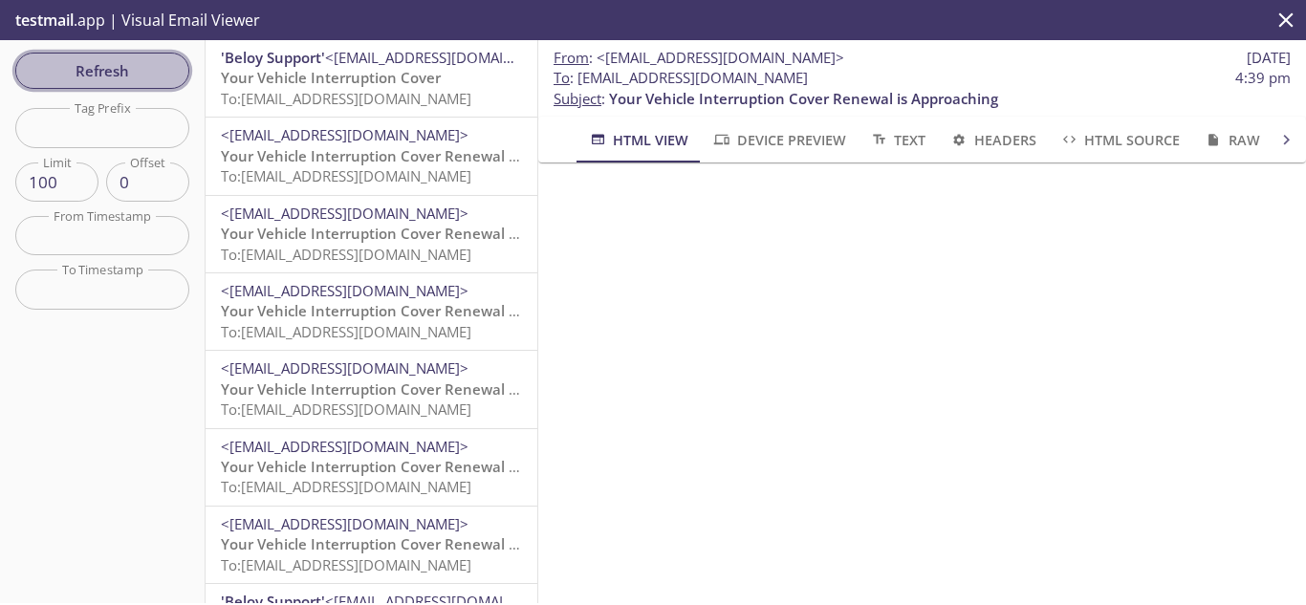
click at [114, 64] on span "Refresh" at bounding box center [102, 70] width 143 height 25
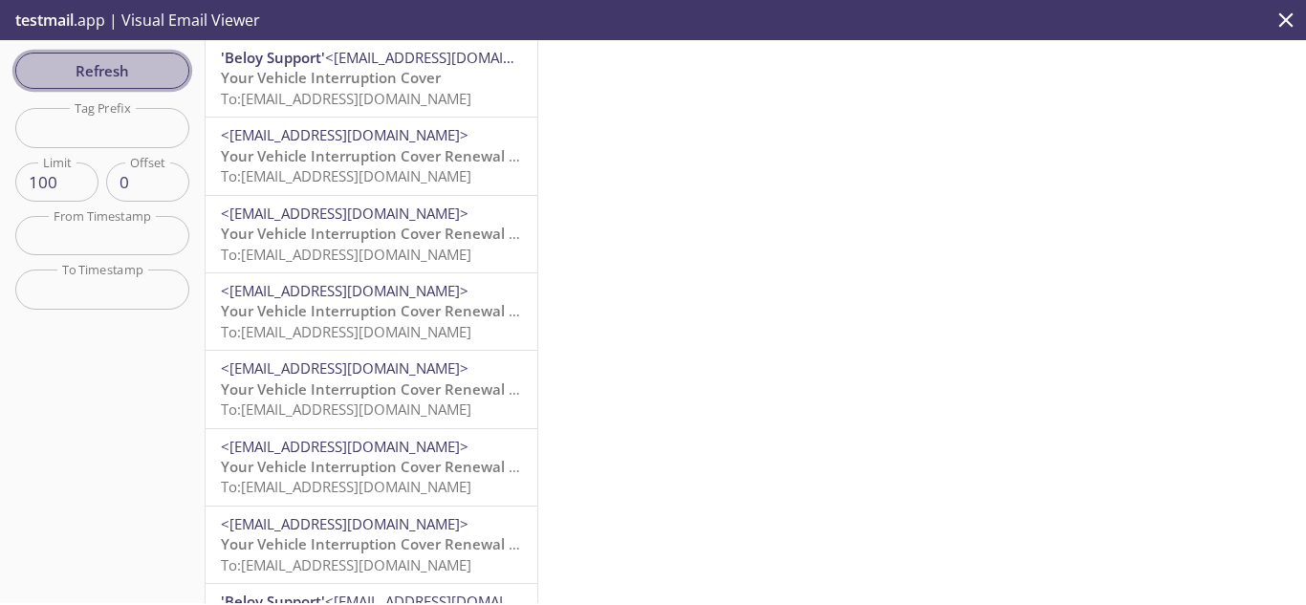
click at [134, 76] on span "Refresh" at bounding box center [102, 70] width 143 height 25
click at [129, 69] on span "Refresh" at bounding box center [102, 70] width 143 height 25
click at [49, 58] on span "Refresh" at bounding box center [102, 70] width 143 height 25
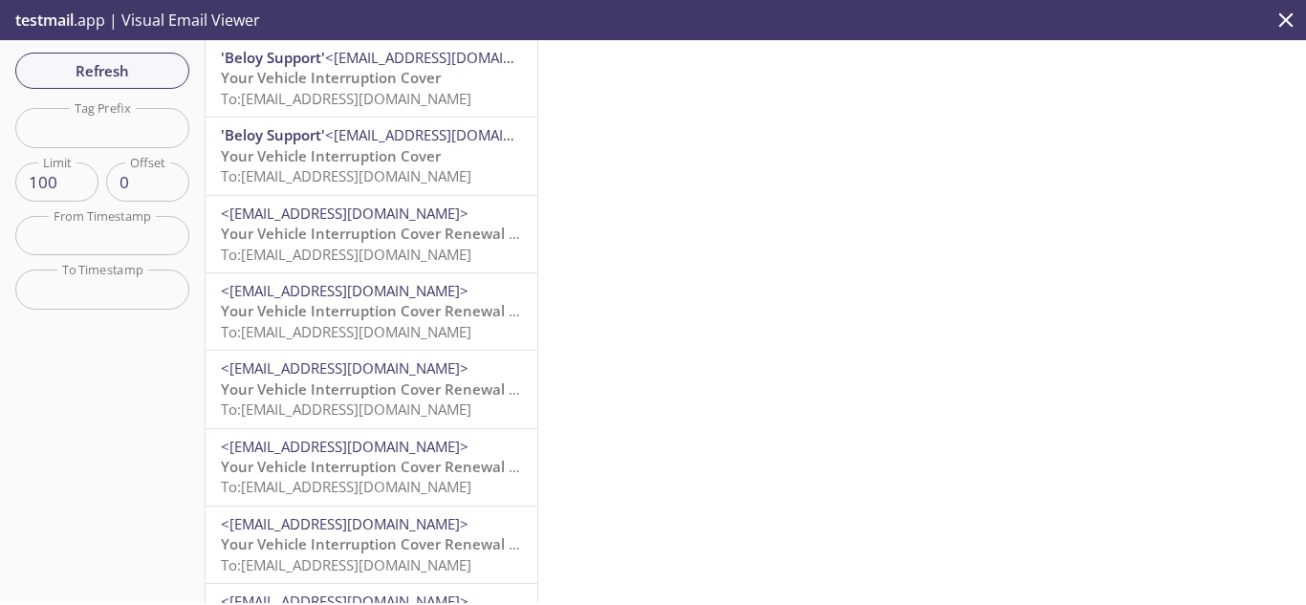
click at [380, 97] on span "To: [EMAIL_ADDRESS][DOMAIN_NAME]" at bounding box center [346, 98] width 250 height 19
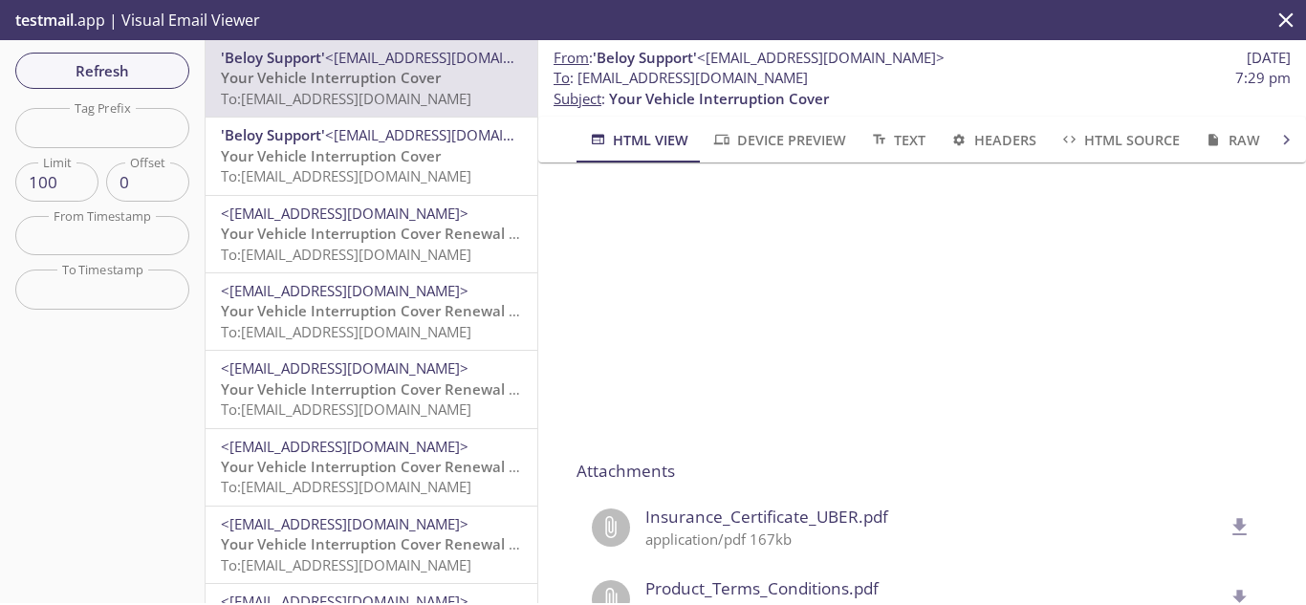
scroll to position [1601, 0]
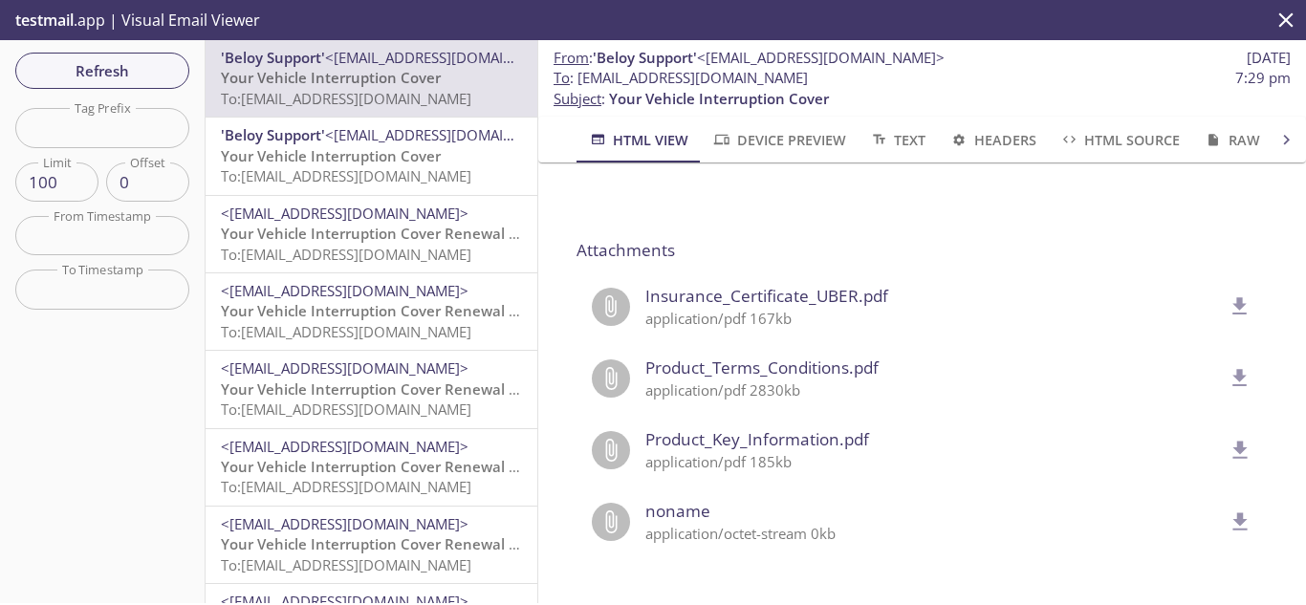
click at [1233, 297] on icon "delete" at bounding box center [1240, 305] width 14 height 17
drag, startPoint x: 580, startPoint y: 76, endPoint x: 1008, endPoint y: 70, distance: 427.3
click at [1008, 70] on span "To : [EMAIL_ADDRESS][DOMAIN_NAME] 7:29 pm" at bounding box center [921, 78] width 737 height 20
copy span "[EMAIL_ADDRESS][DOMAIN_NAME]"
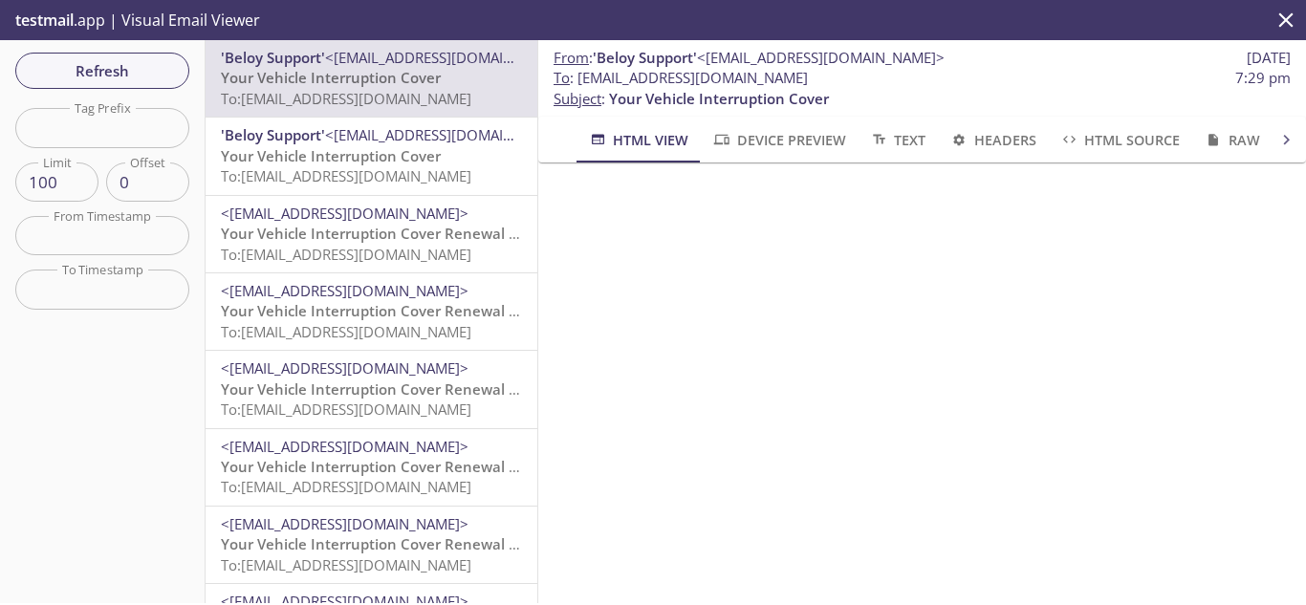
scroll to position [645, 0]
click at [126, 68] on span "Refresh" at bounding box center [102, 70] width 143 height 25
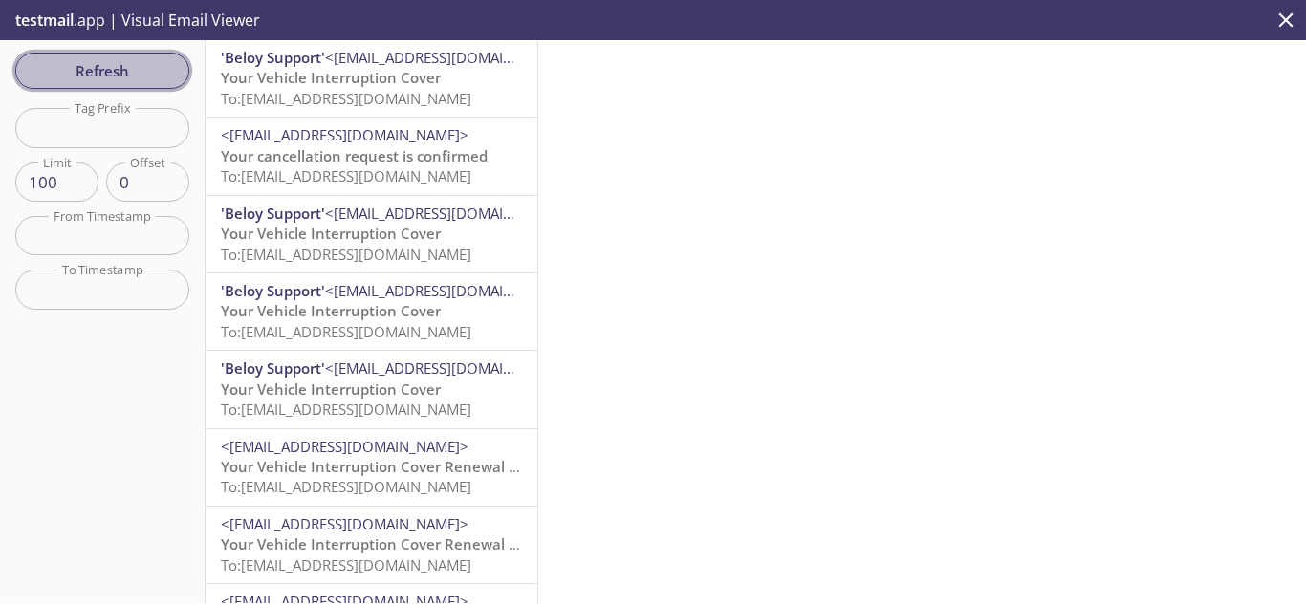
click at [46, 70] on span "Refresh" at bounding box center [102, 70] width 143 height 25
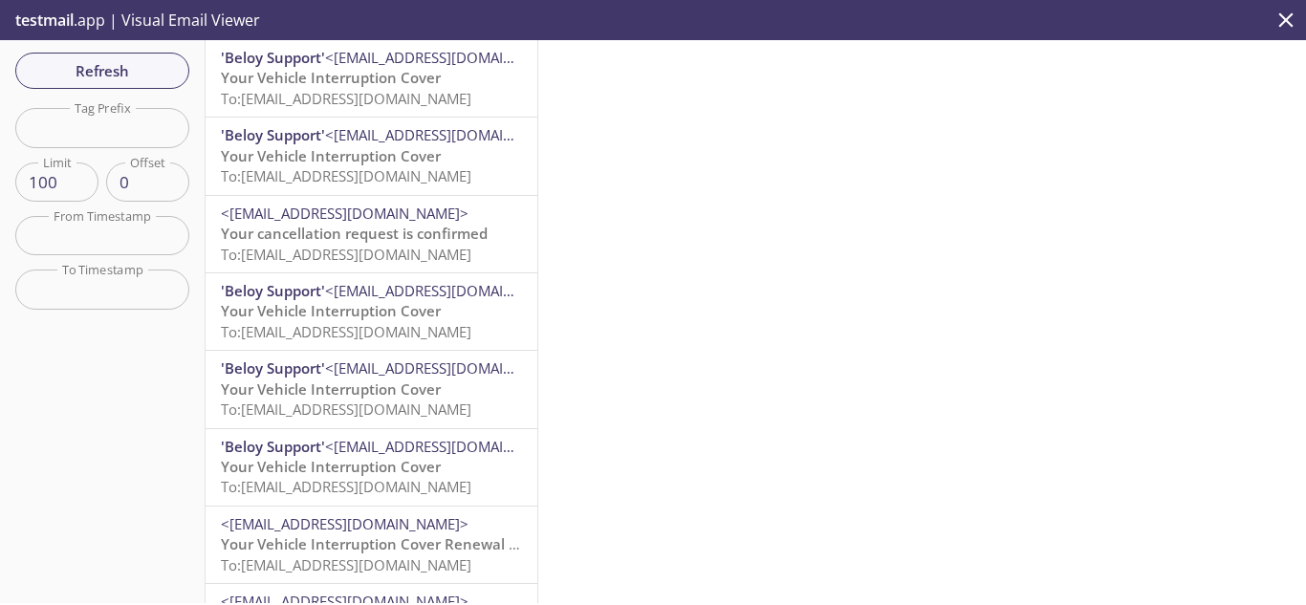
click at [376, 60] on span "<[EMAIL_ADDRESS][DOMAIN_NAME]>" at bounding box center [449, 57] width 248 height 19
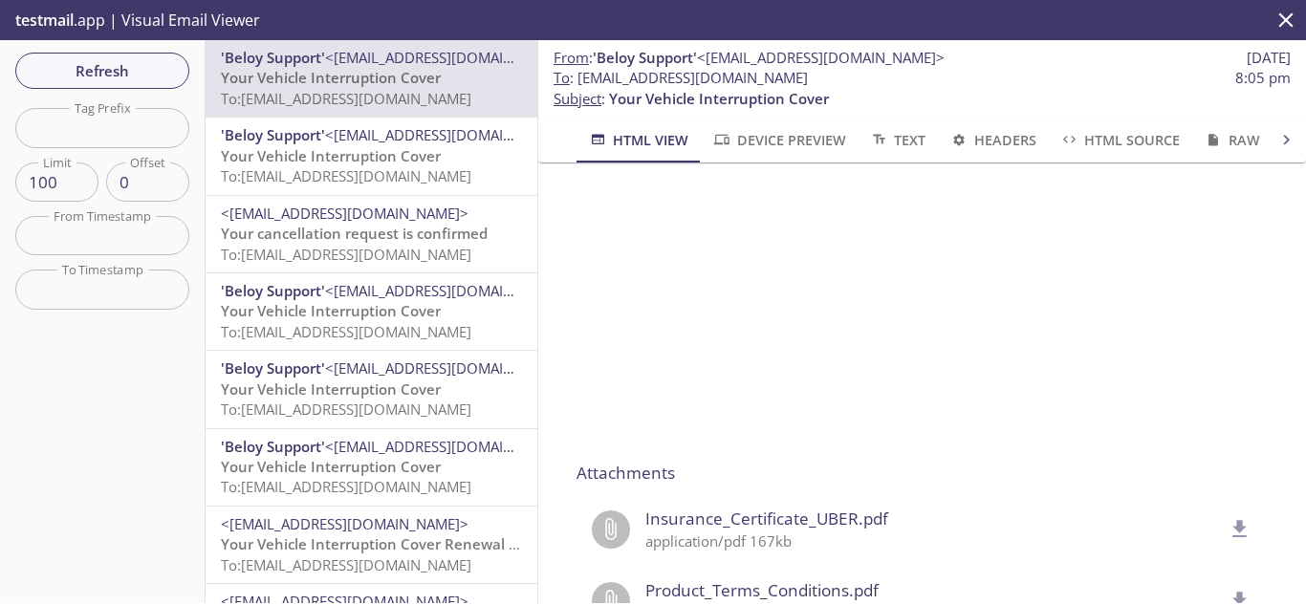
scroll to position [1530, 0]
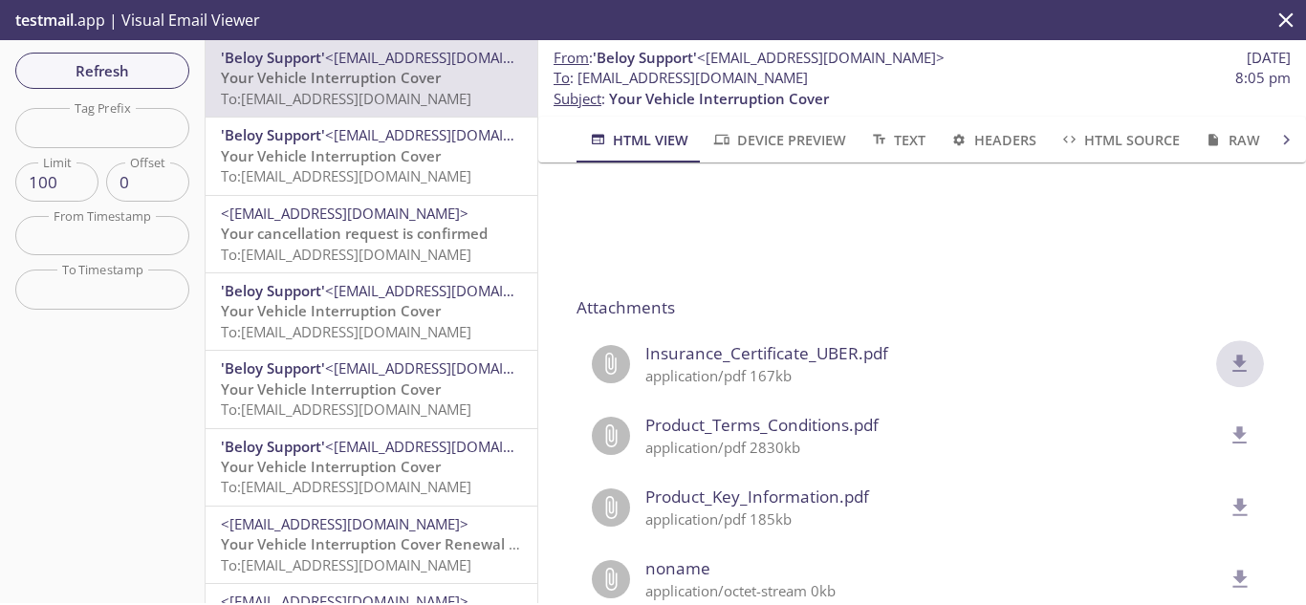
click at [1233, 358] on icon "delete" at bounding box center [1240, 363] width 14 height 17
click at [390, 171] on span "To: [EMAIL_ADDRESS][DOMAIN_NAME]" at bounding box center [346, 175] width 250 height 19
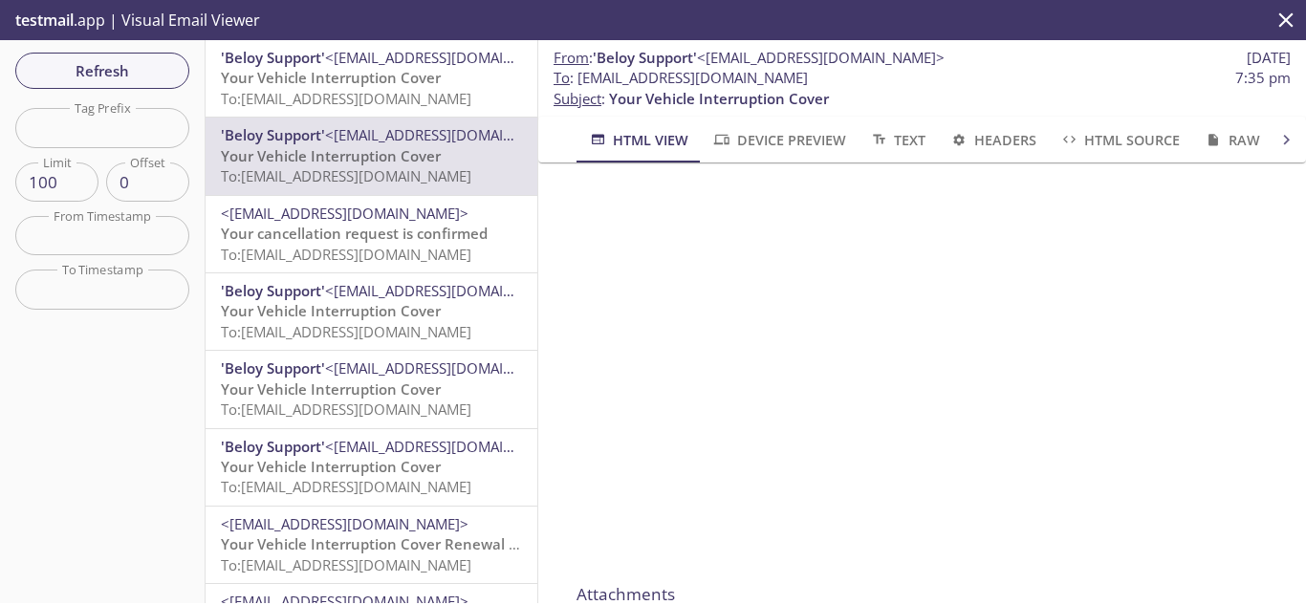
scroll to position [1530, 0]
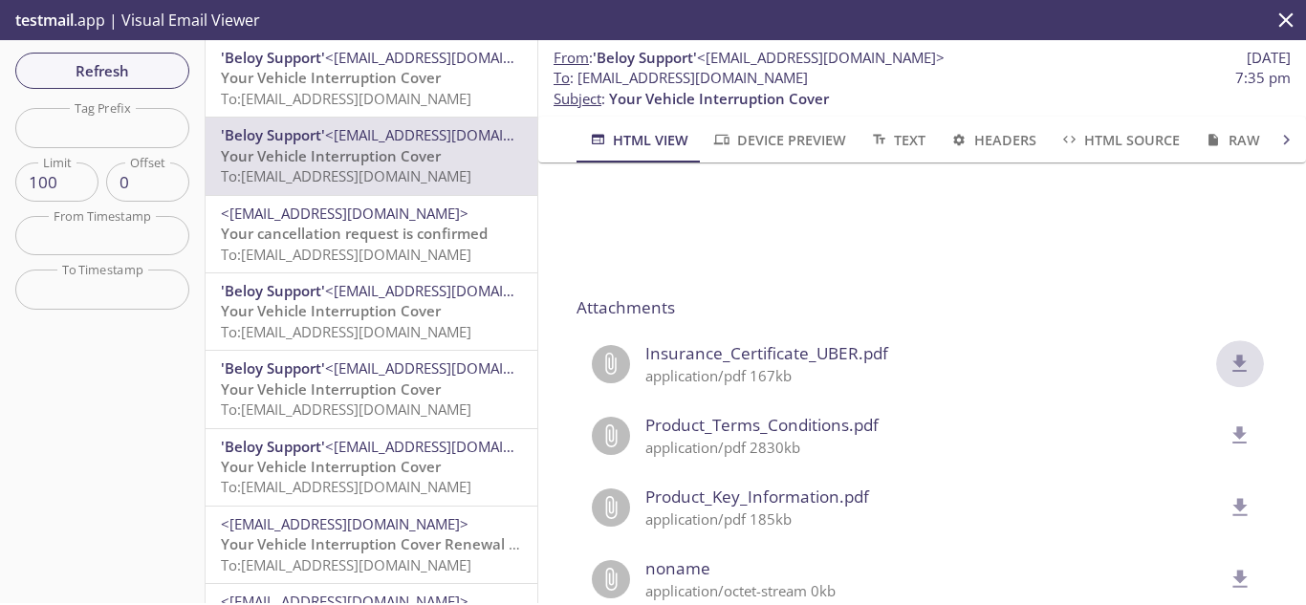
click at [1227, 363] on icon "delete" at bounding box center [1239, 364] width 25 height 25
click at [132, 59] on span "Refresh" at bounding box center [102, 70] width 143 height 25
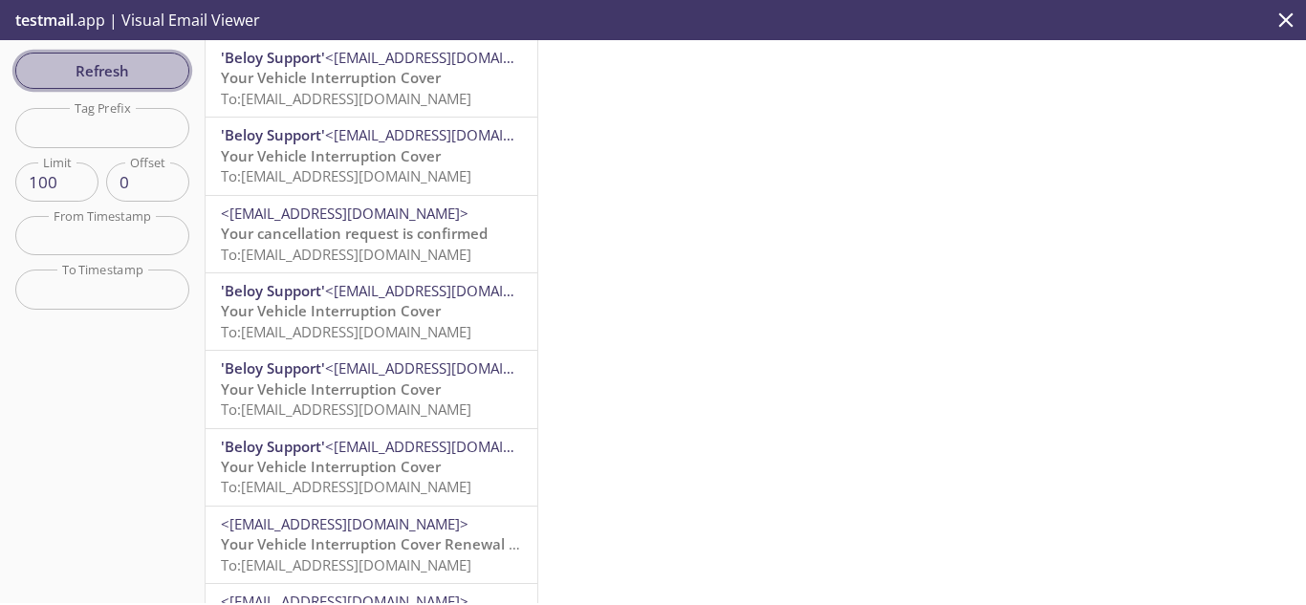
click at [90, 76] on span "Refresh" at bounding box center [102, 70] width 143 height 25
click at [115, 62] on span "Refresh" at bounding box center [102, 70] width 143 height 25
click at [137, 73] on span "Refresh" at bounding box center [102, 70] width 143 height 25
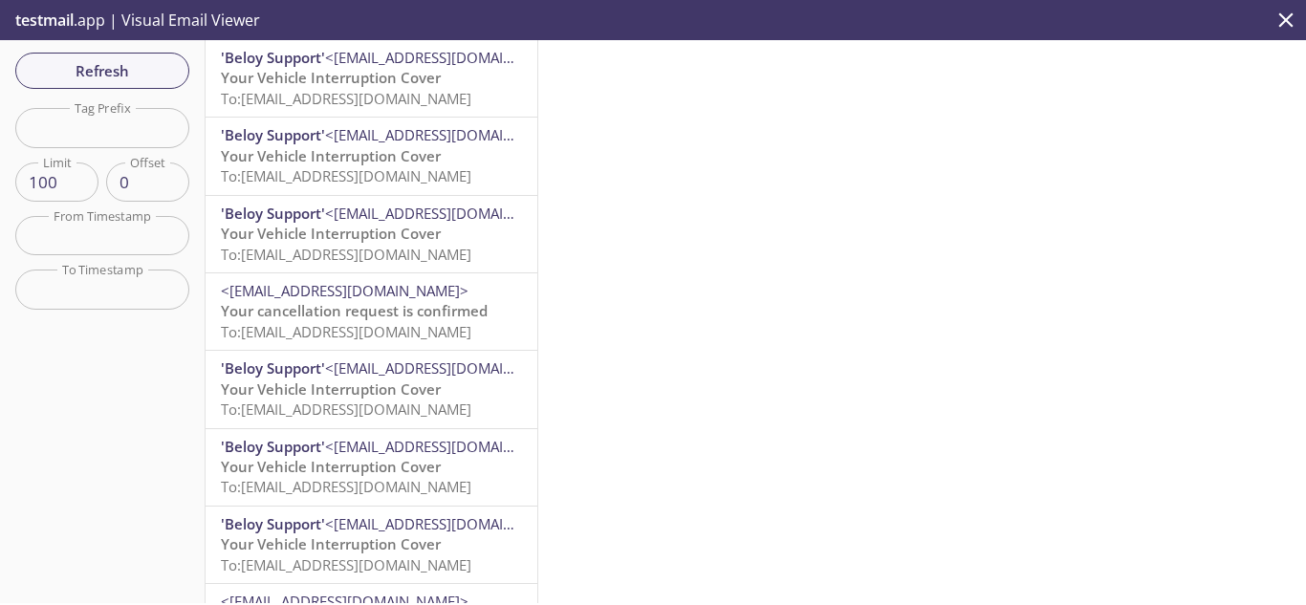
click at [375, 81] on span "Your Vehicle Interruption Cover" at bounding box center [331, 77] width 220 height 19
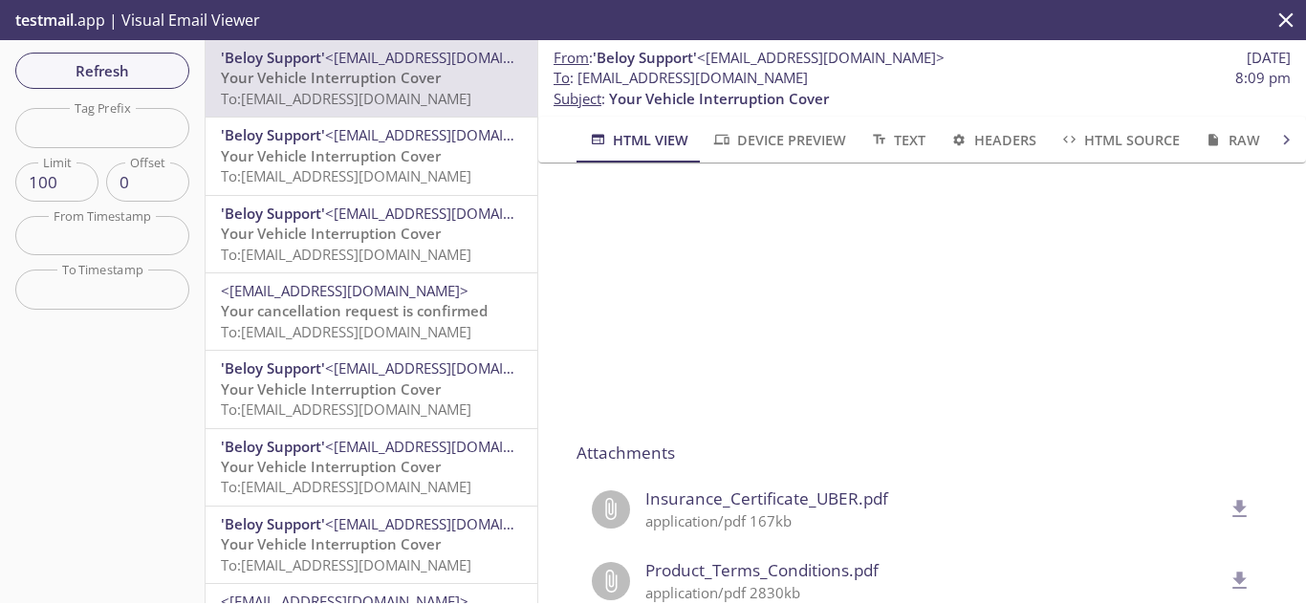
scroll to position [1601, 0]
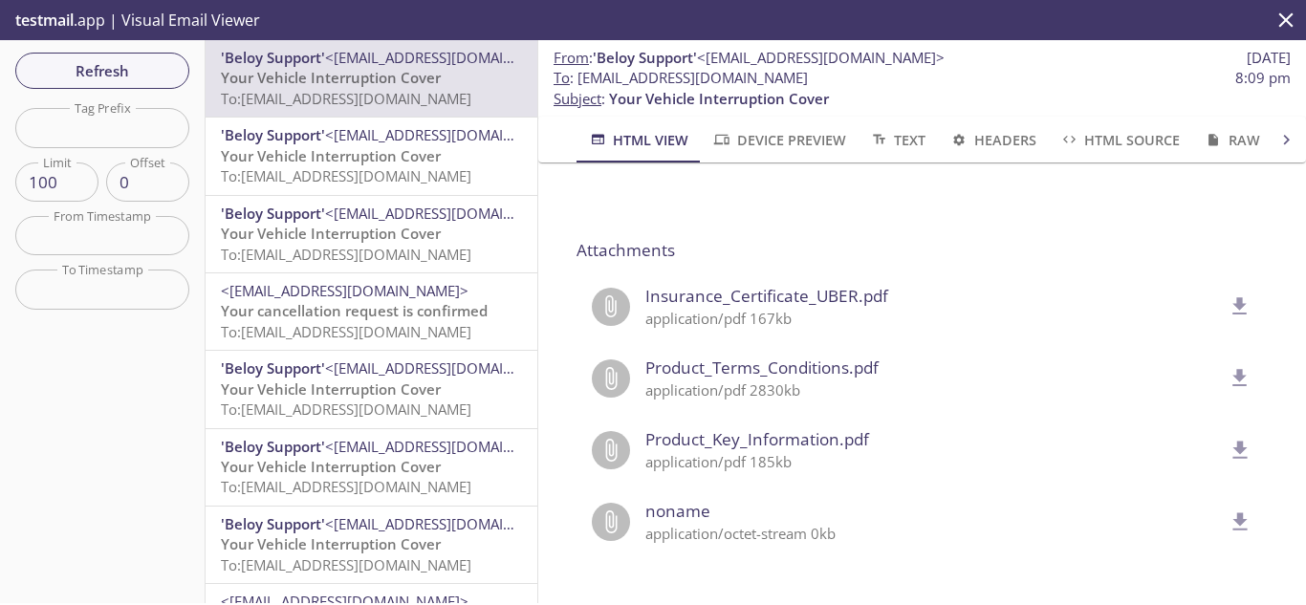
click at [1233, 297] on icon "delete" at bounding box center [1240, 305] width 14 height 17
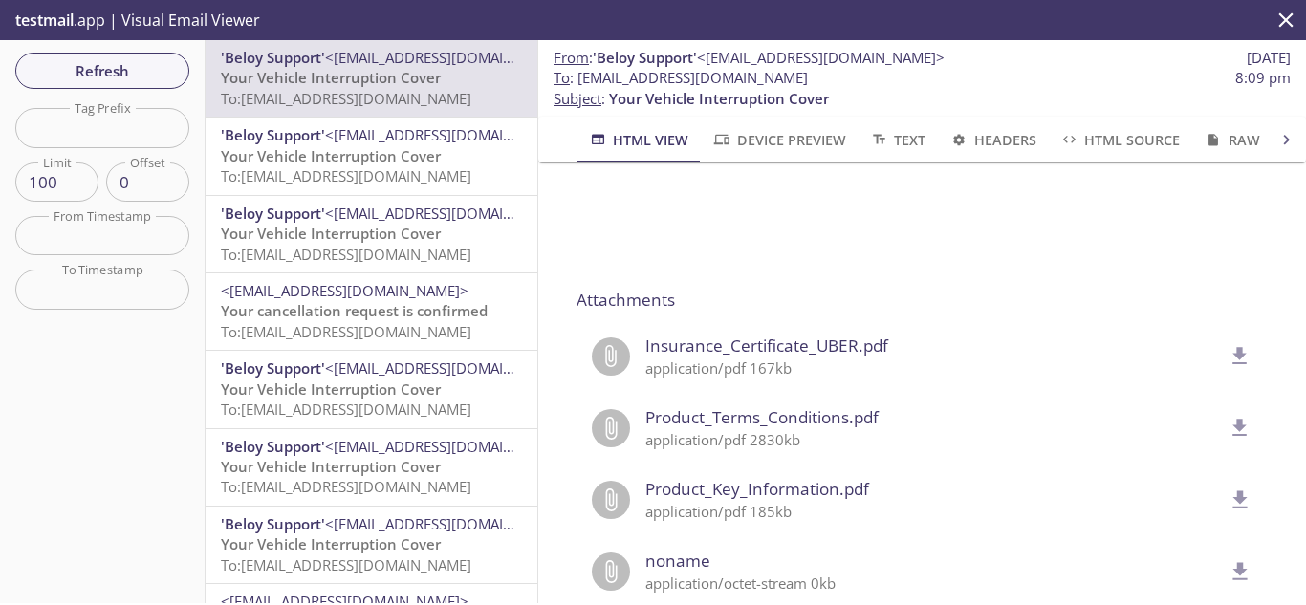
scroll to position [1506, 0]
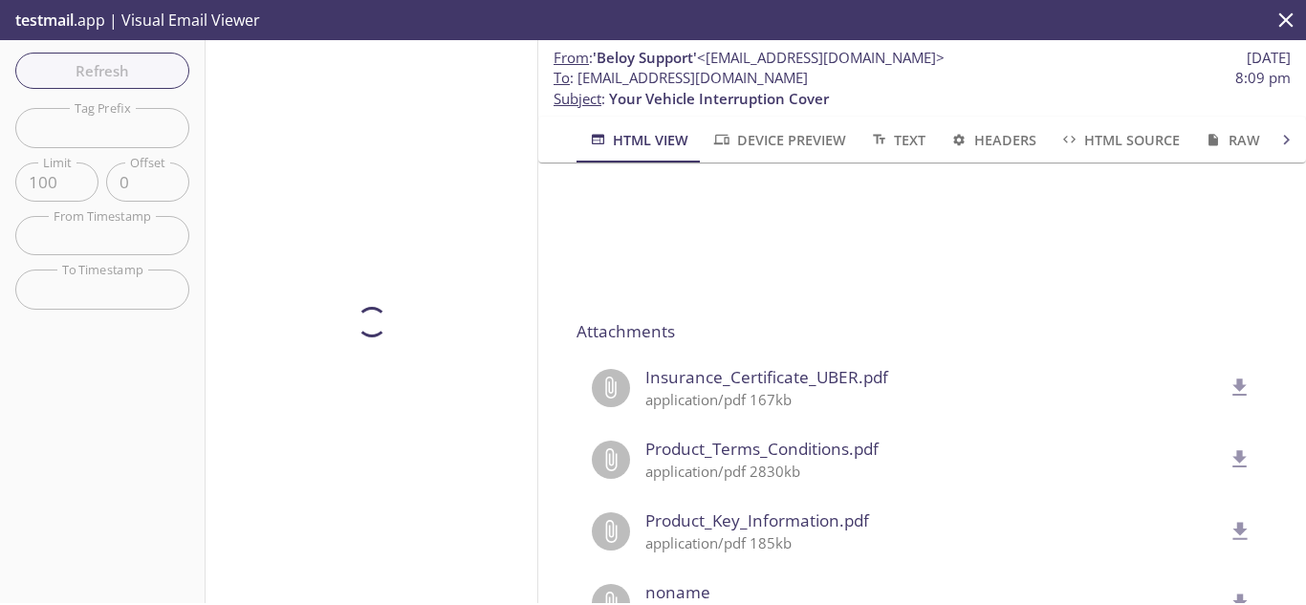
click at [112, 62] on div "Refresh Filters Tag Prefix Tag Prefix Limit 100 Limit Offset 0 Offset From Time…" at bounding box center [103, 321] width 206 height 563
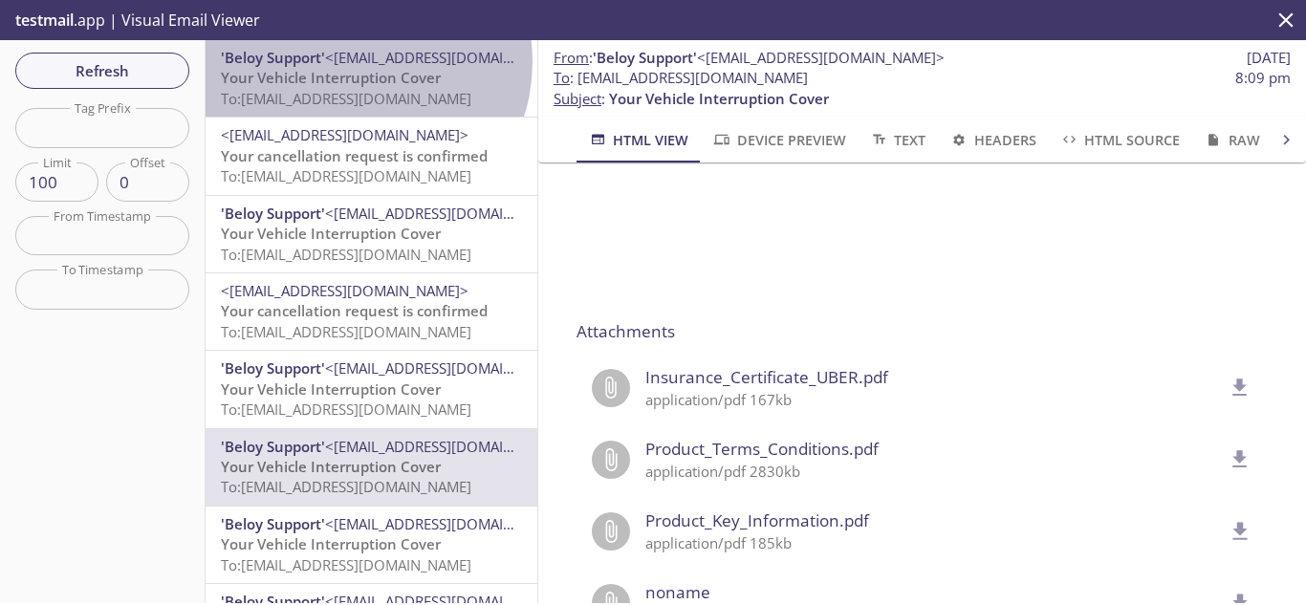
click at [355, 62] on span "<[EMAIL_ADDRESS][DOMAIN_NAME]>" at bounding box center [449, 57] width 248 height 19
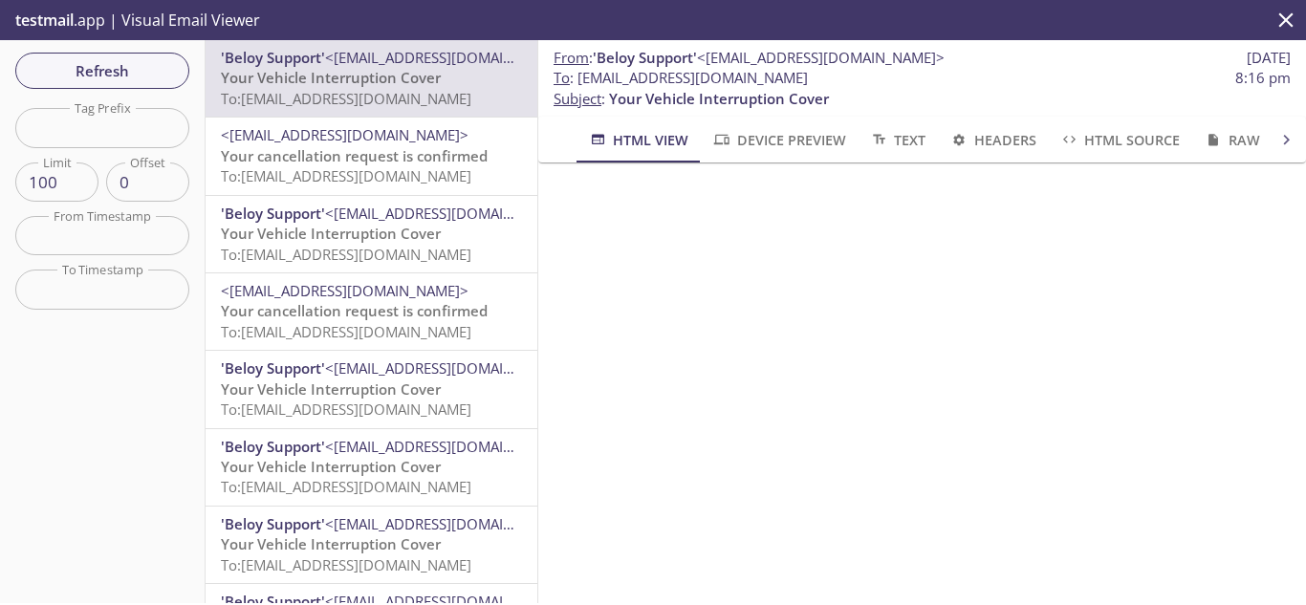
scroll to position [669, 0]
click at [126, 65] on span "Refresh" at bounding box center [102, 70] width 143 height 25
